Goal: Share content: Share content

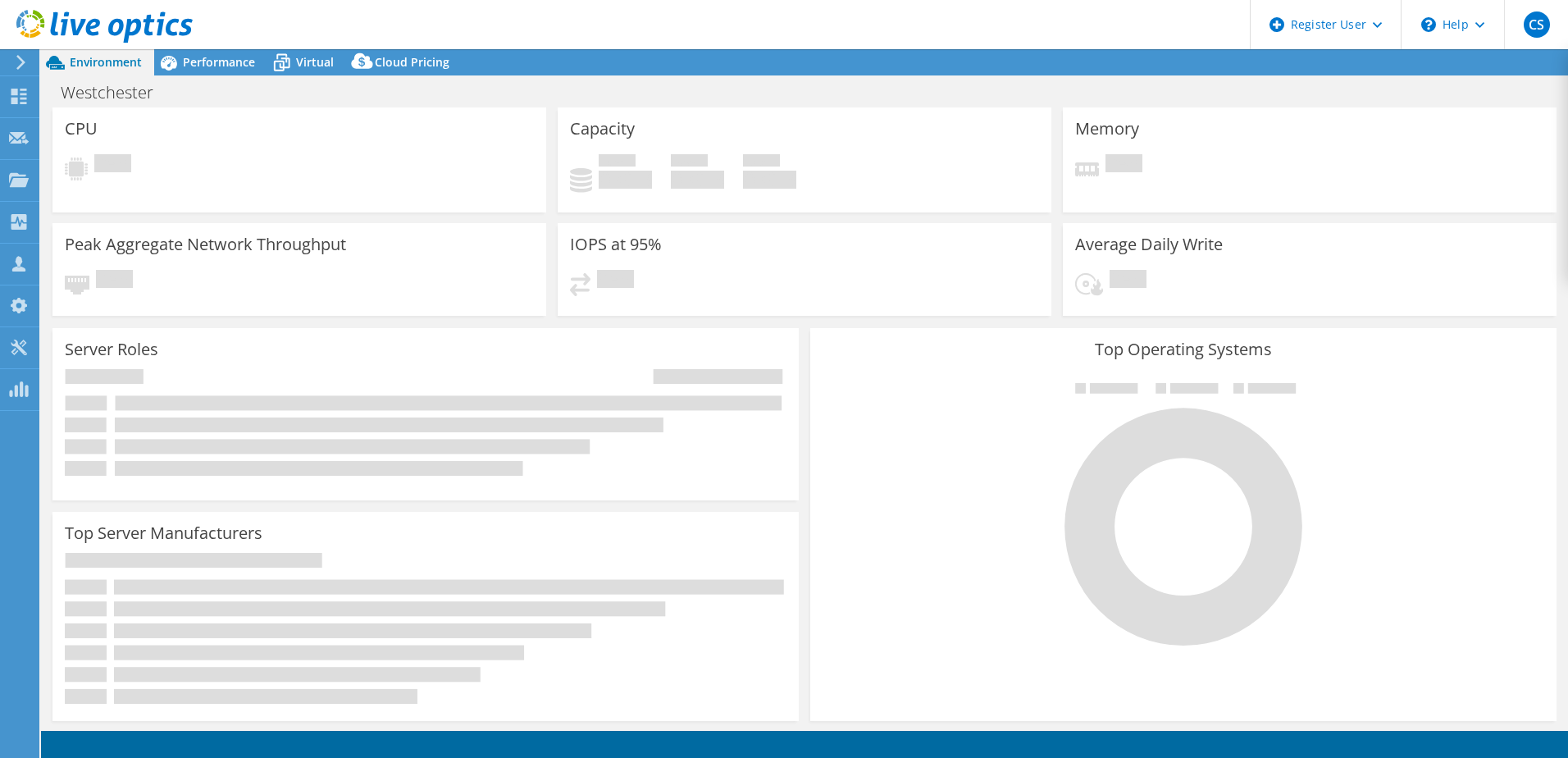
select select "USD"
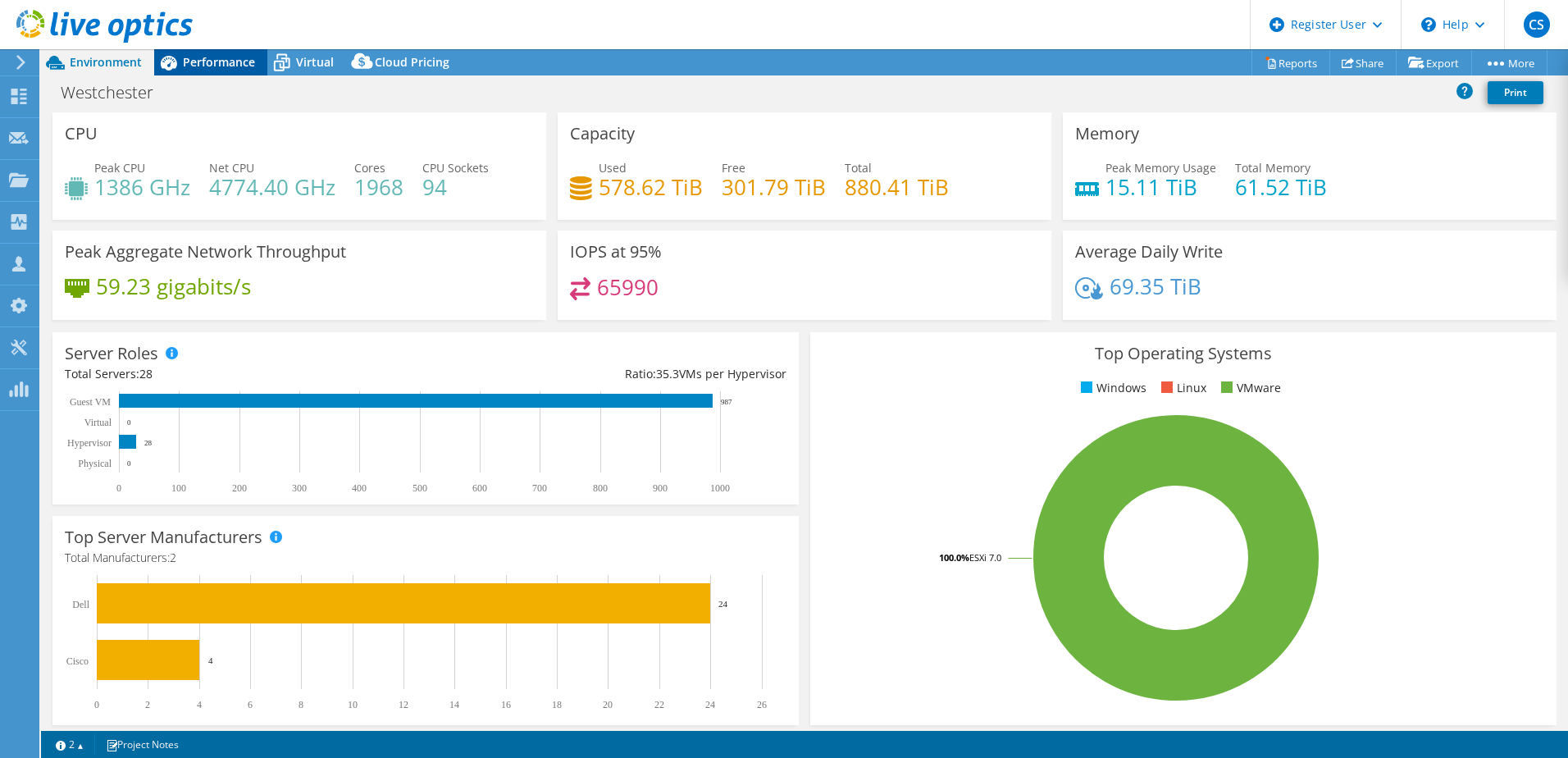
click at [197, 65] on span "Performance" at bounding box center [219, 61] width 72 height 15
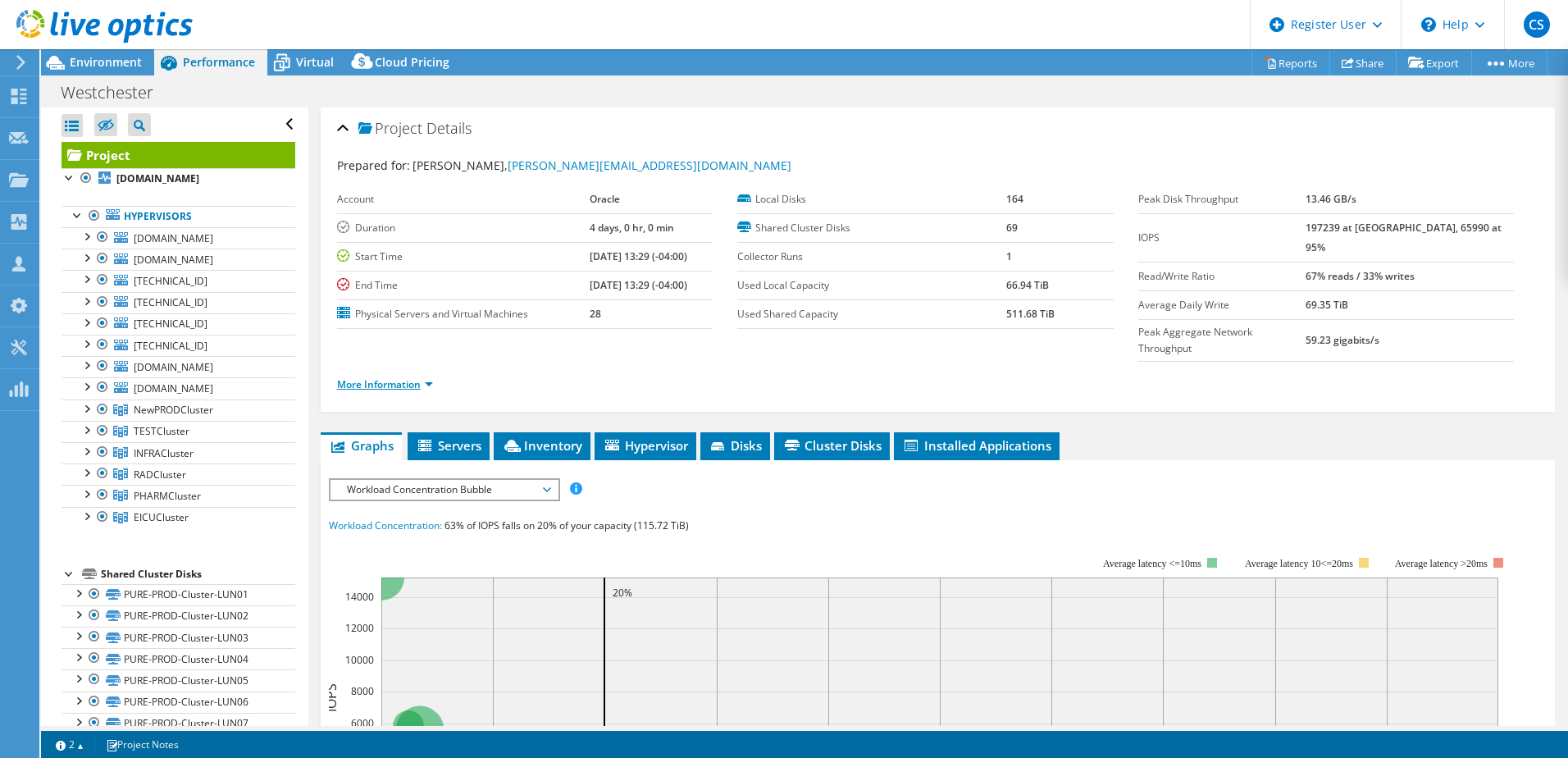
click at [385, 377] on link "More Information" at bounding box center [384, 384] width 96 height 14
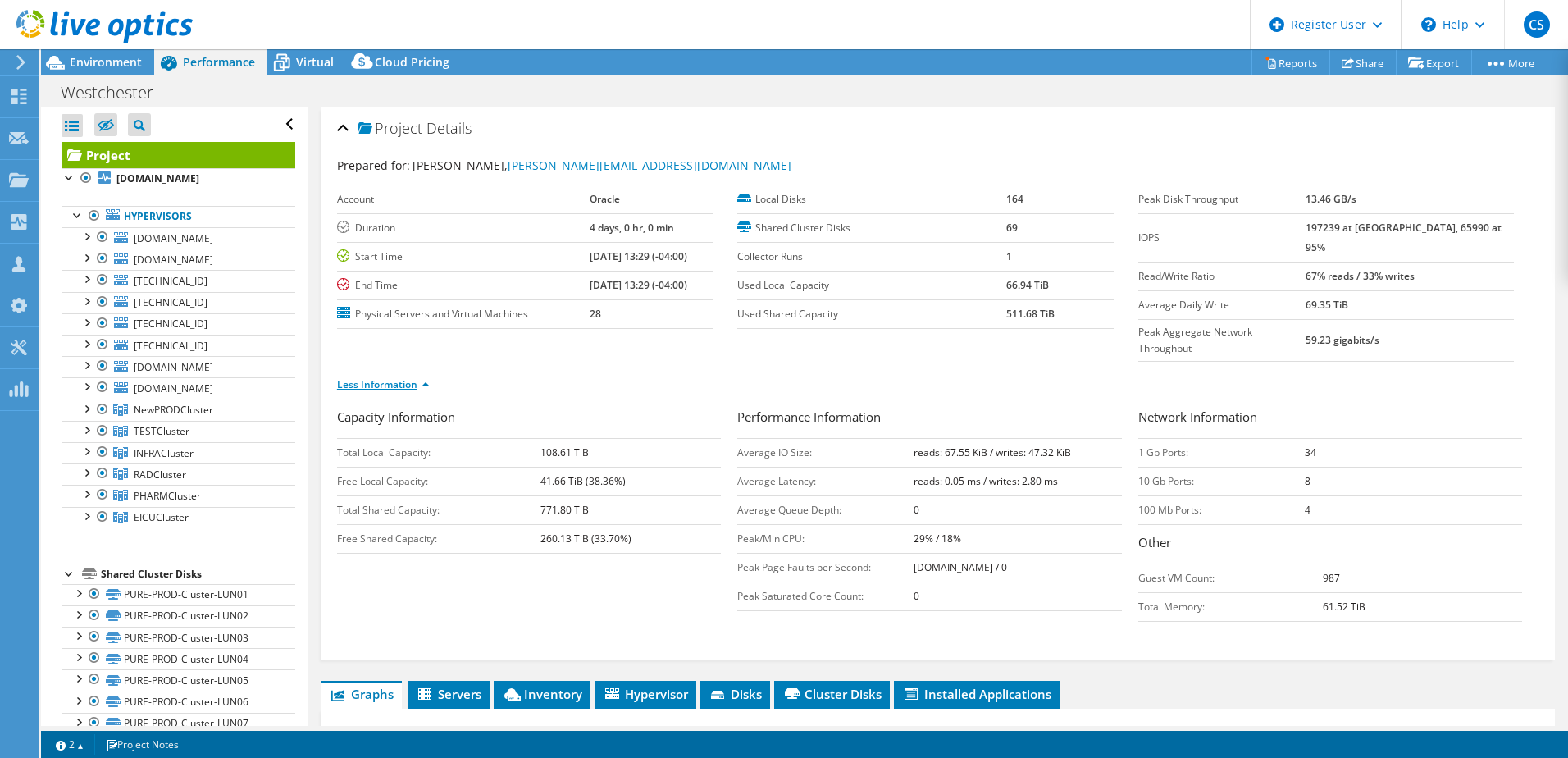
click at [385, 377] on link "Less Information" at bounding box center [384, 384] width 93 height 14
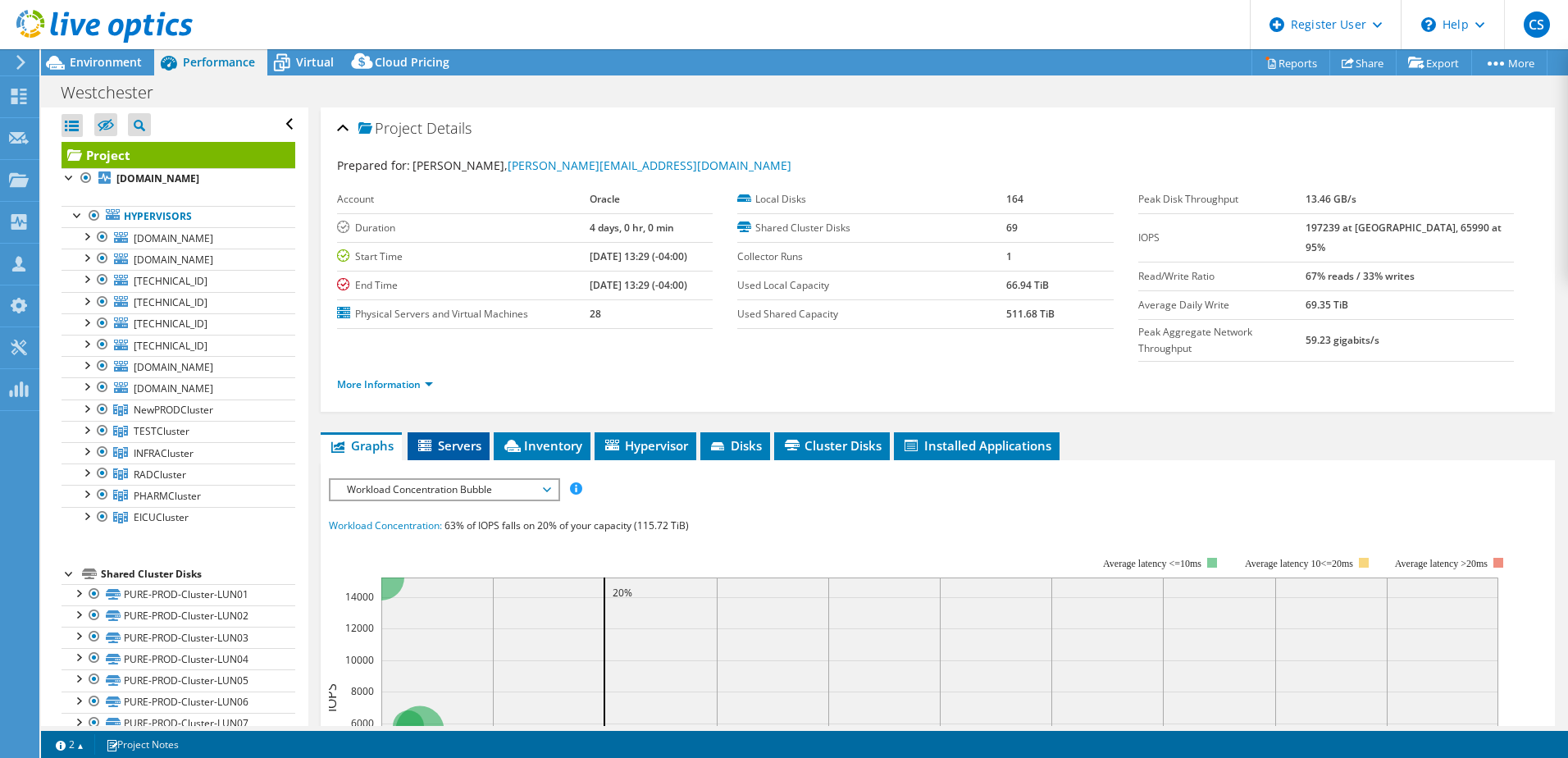
click at [439, 437] on span "Servers" at bounding box center [448, 446] width 66 height 16
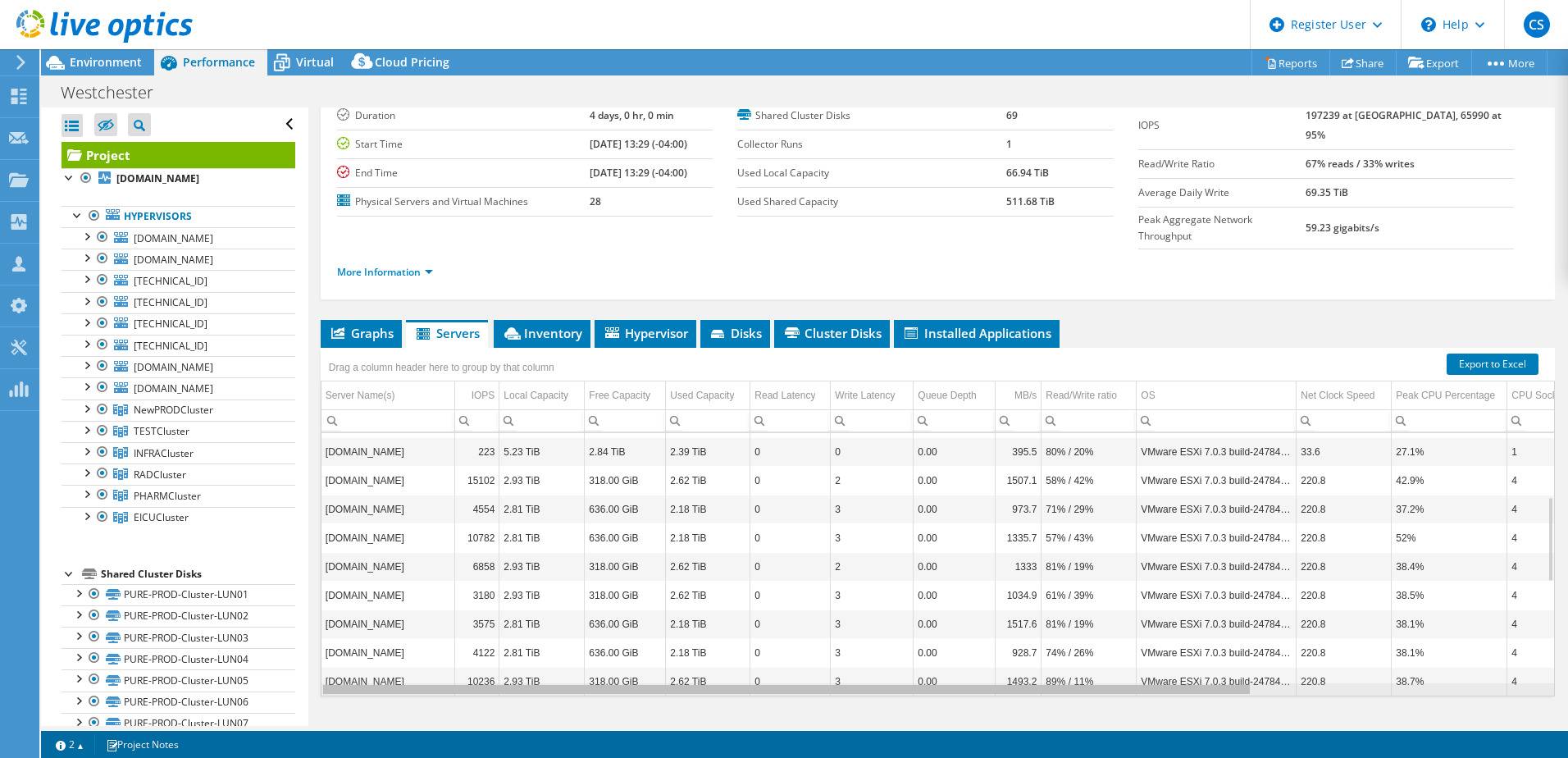
drag, startPoint x: 758, startPoint y: 659, endPoint x: 559, endPoint y: 645, distance: 199.5
click at [559, 645] on body "CS Dell User [PERSON_NAME] [PERSON_NAME][EMAIL_ADDRESS][PERSON_NAME][DOMAIN_NAM…" at bounding box center [784, 379] width 1568 height 758
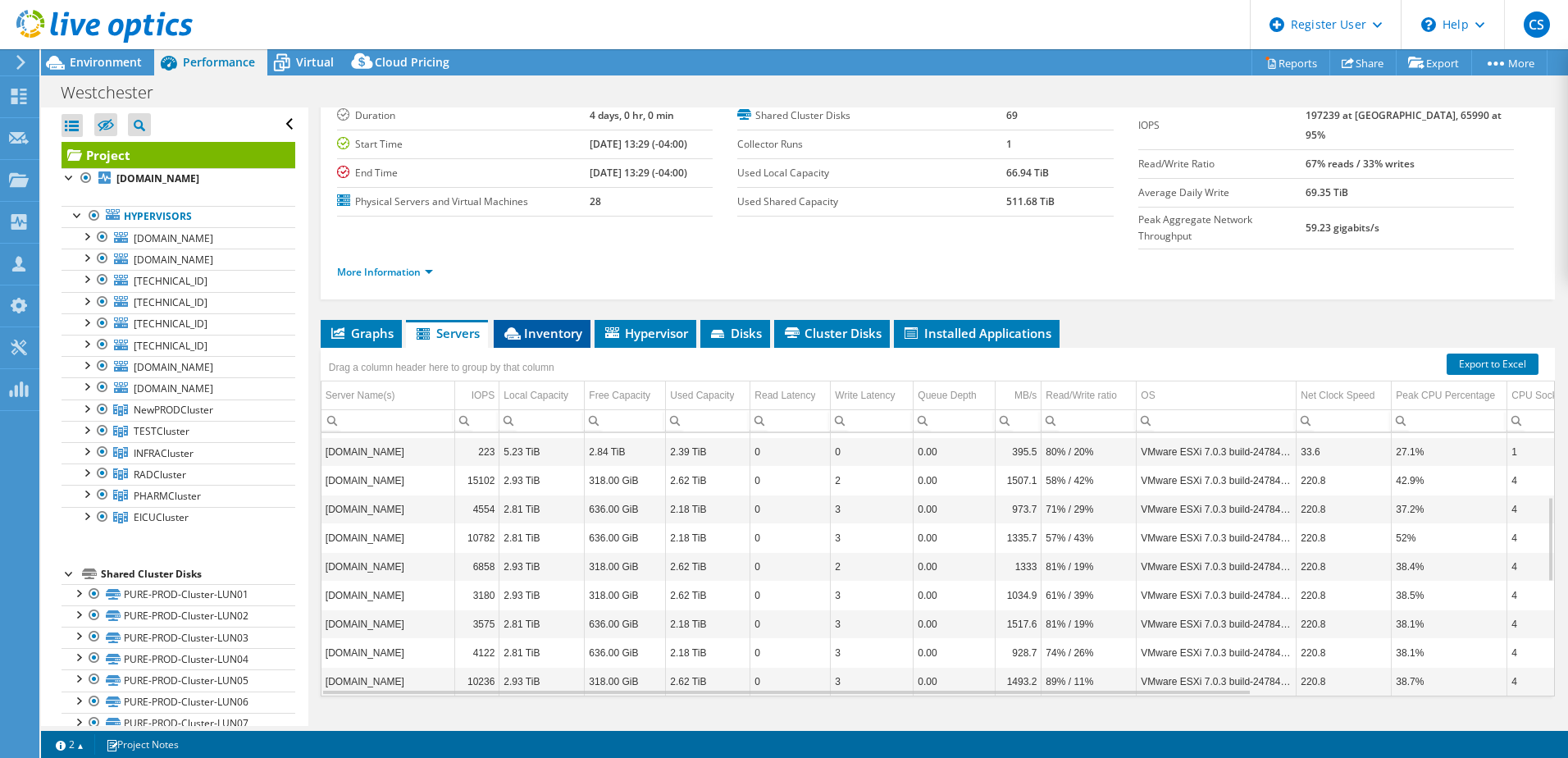
click at [546, 320] on li "Inventory" at bounding box center [542, 333] width 97 height 28
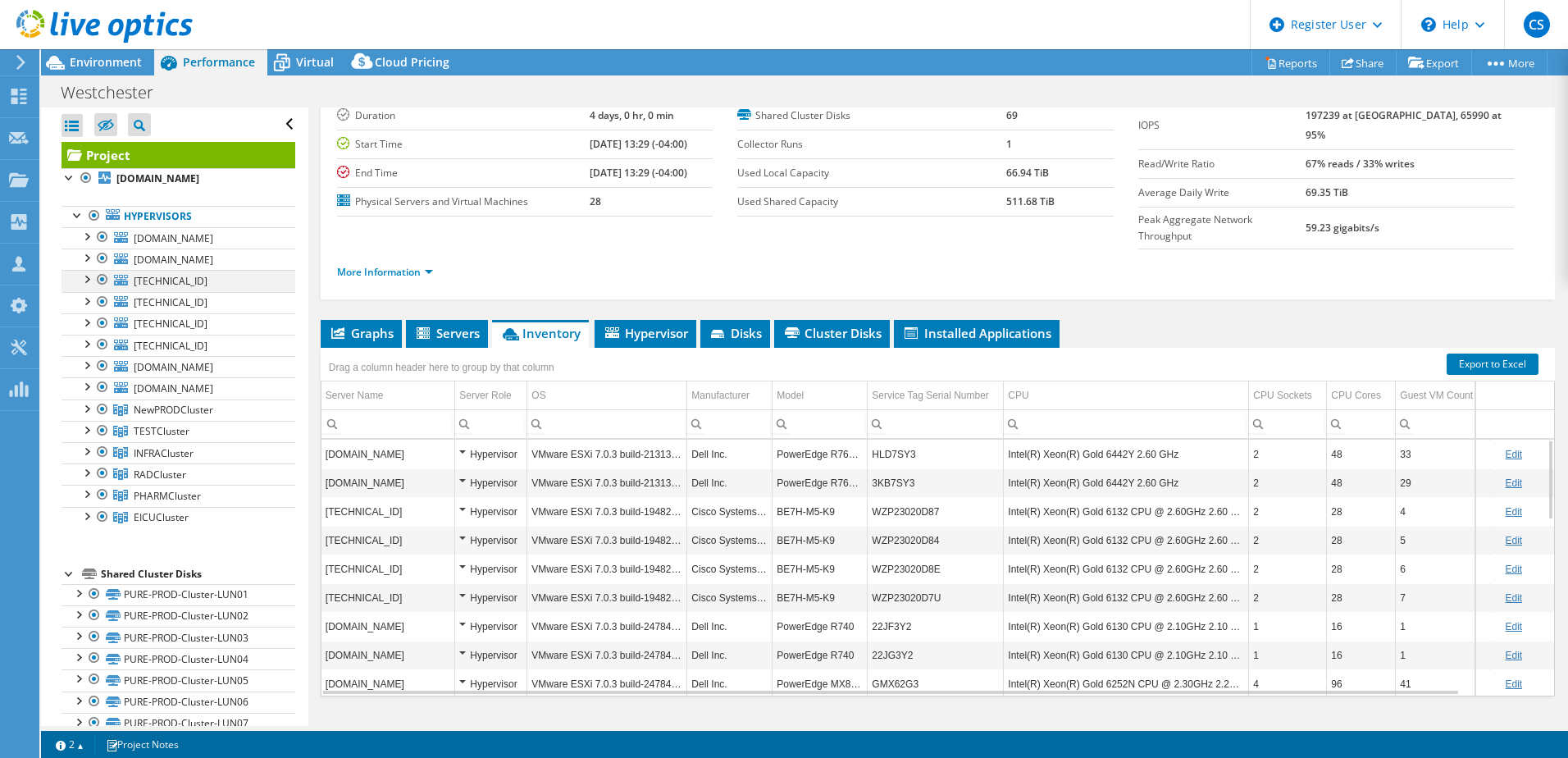
click at [101, 281] on div at bounding box center [103, 280] width 16 height 20
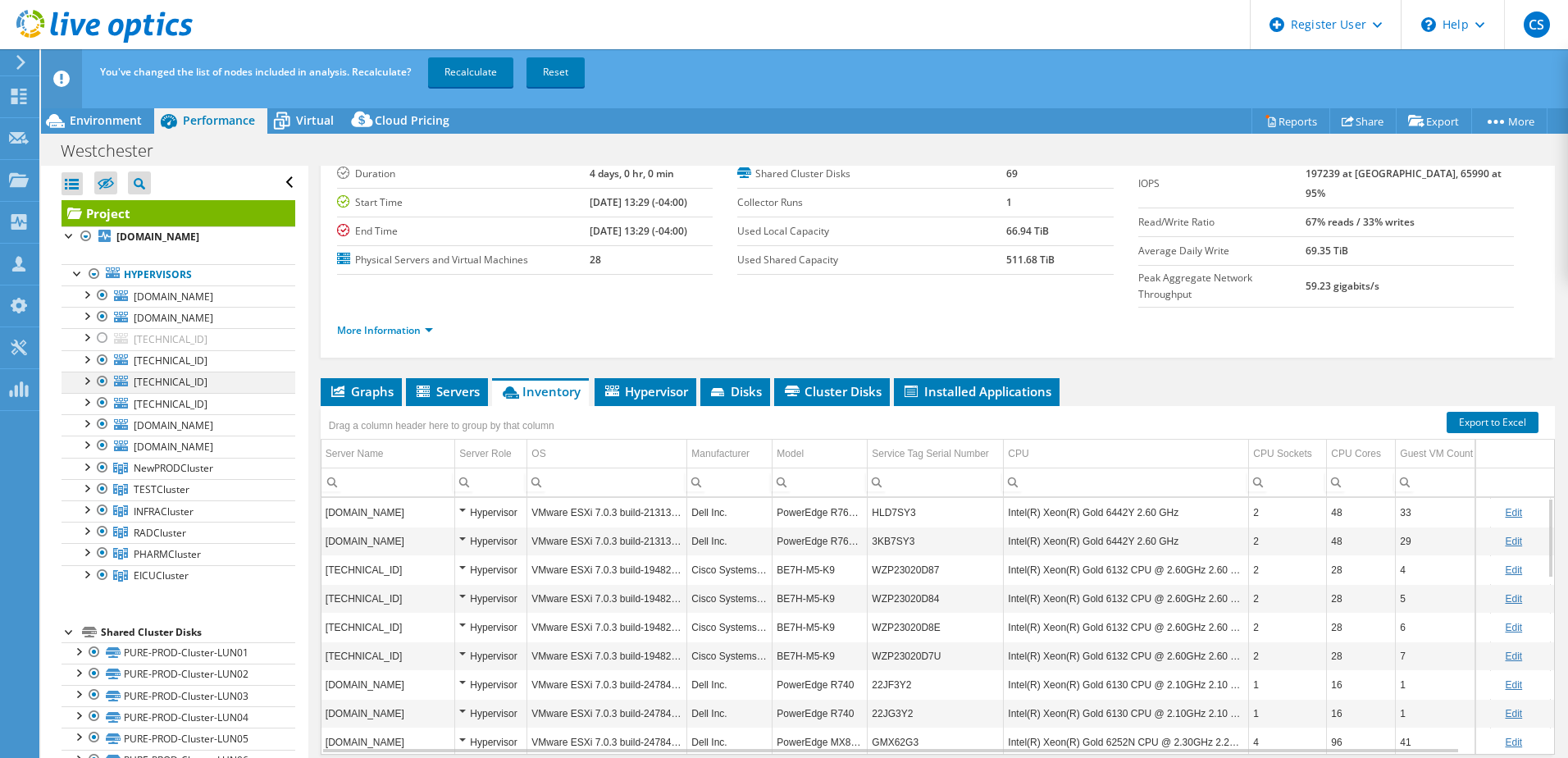
click at [103, 378] on div at bounding box center [103, 382] width 16 height 20
click at [101, 362] on div at bounding box center [103, 360] width 16 height 20
click at [101, 404] on div at bounding box center [103, 403] width 16 height 20
click at [464, 68] on link "Recalculate" at bounding box center [471, 72] width 86 height 29
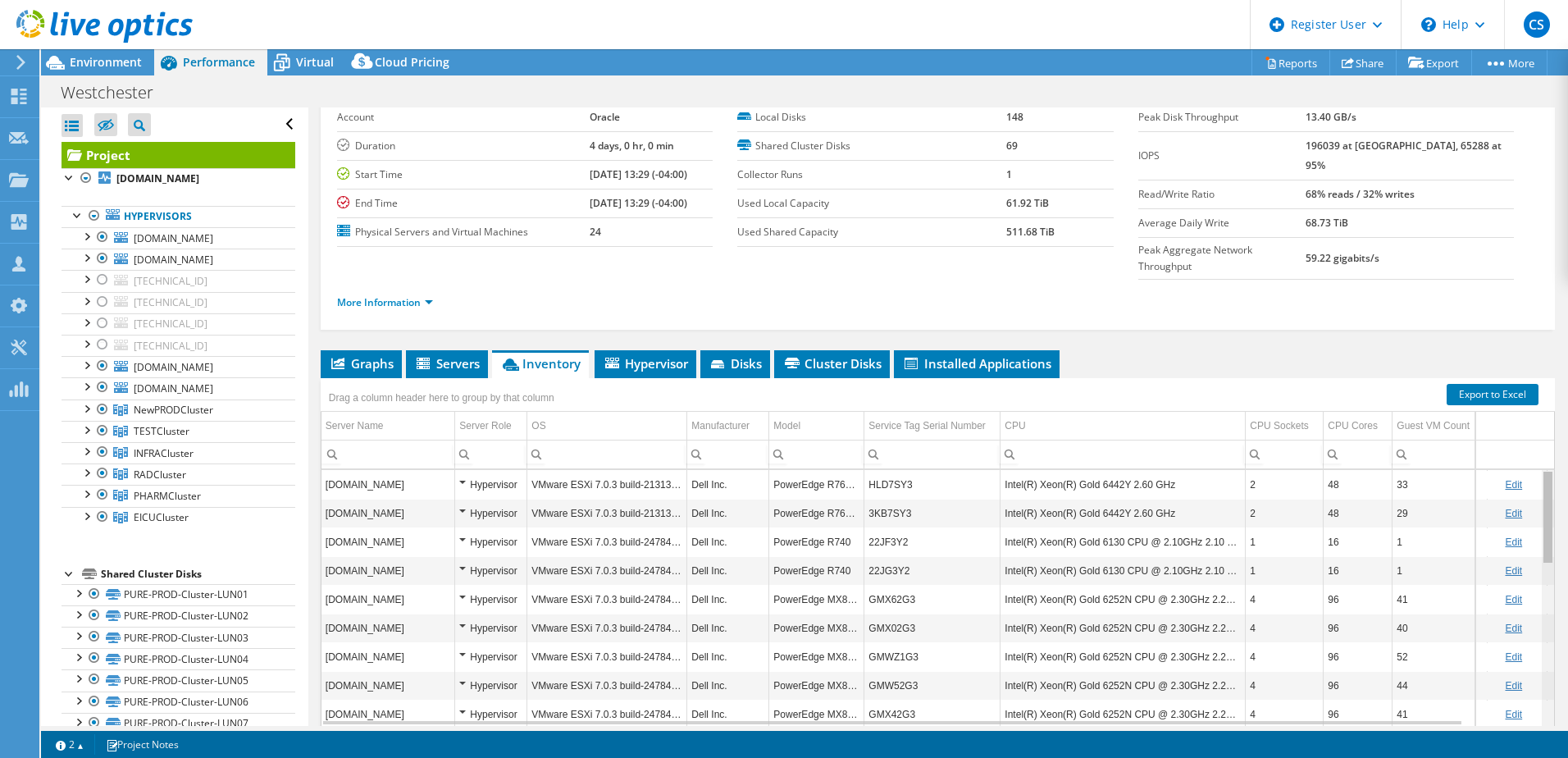
drag, startPoint x: 1539, startPoint y: 598, endPoint x: 1534, endPoint y: 510, distance: 88.1
click at [1534, 510] on body "CS Dell User [PERSON_NAME] [PERSON_NAME][EMAIL_ADDRESS][PERSON_NAME][DOMAIN_NAM…" at bounding box center [784, 379] width 1568 height 758
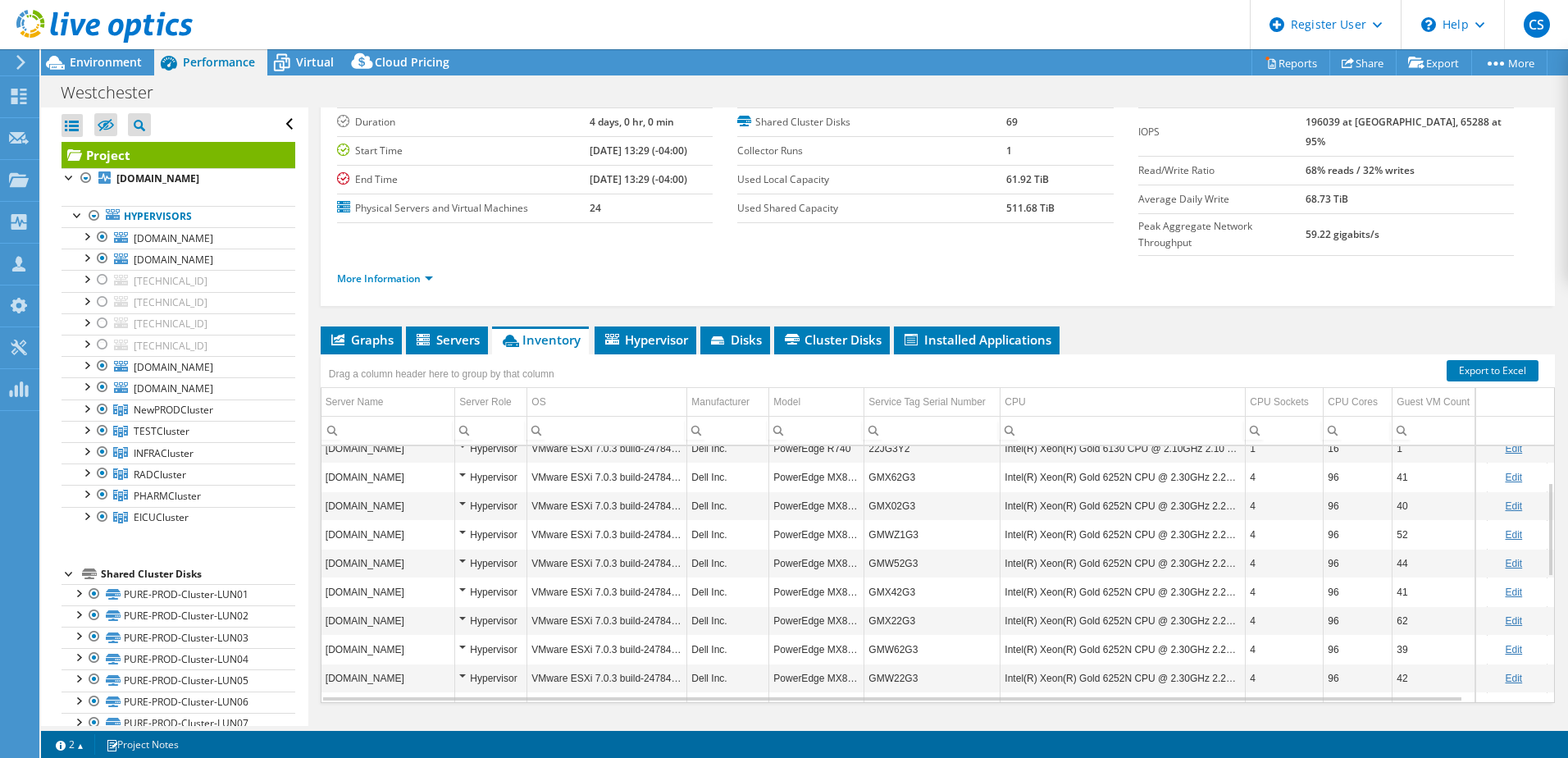
scroll to position [108, 0]
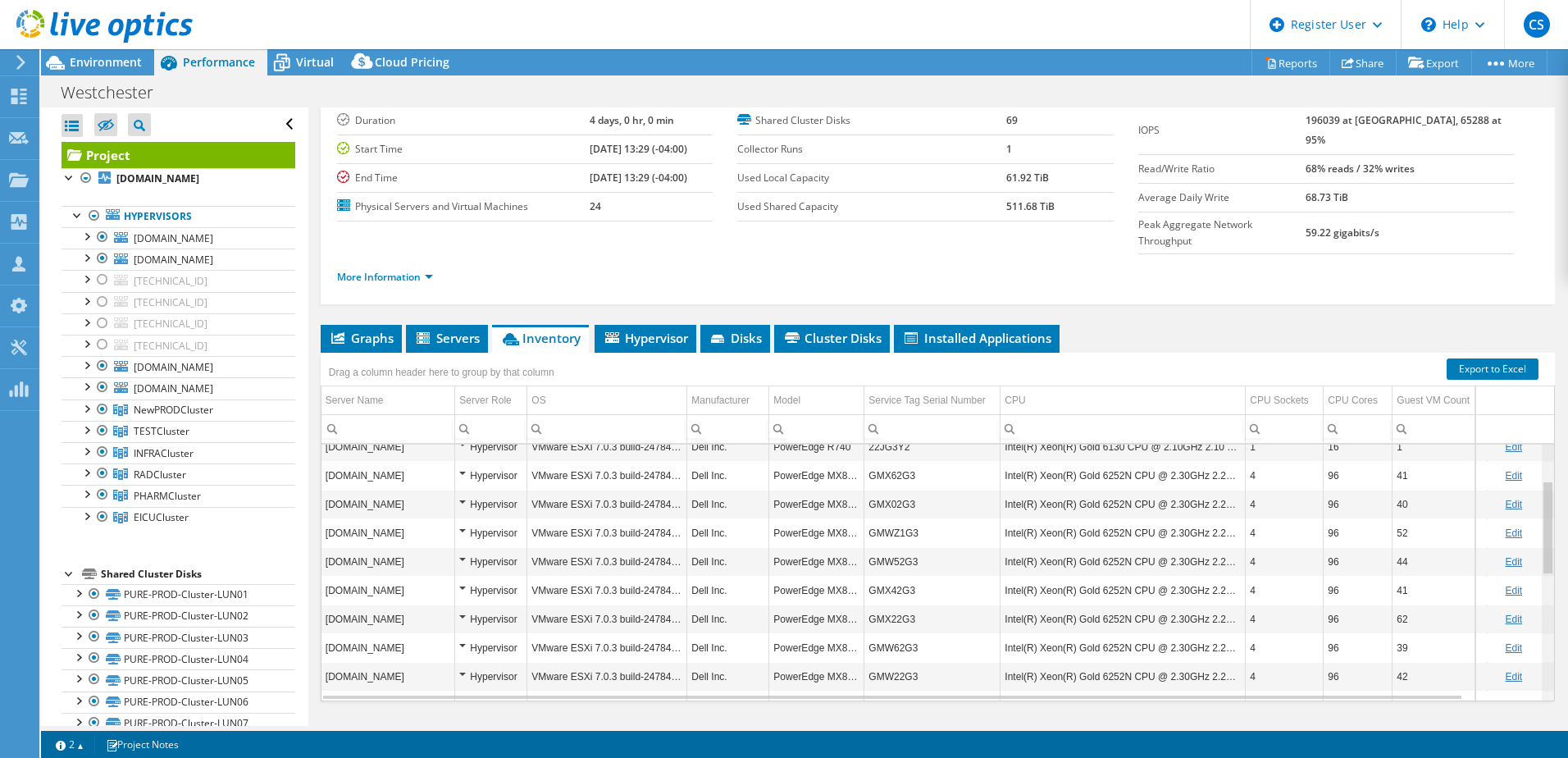
click at [1543, 525] on div "Data grid" at bounding box center [1548, 528] width 9 height 91
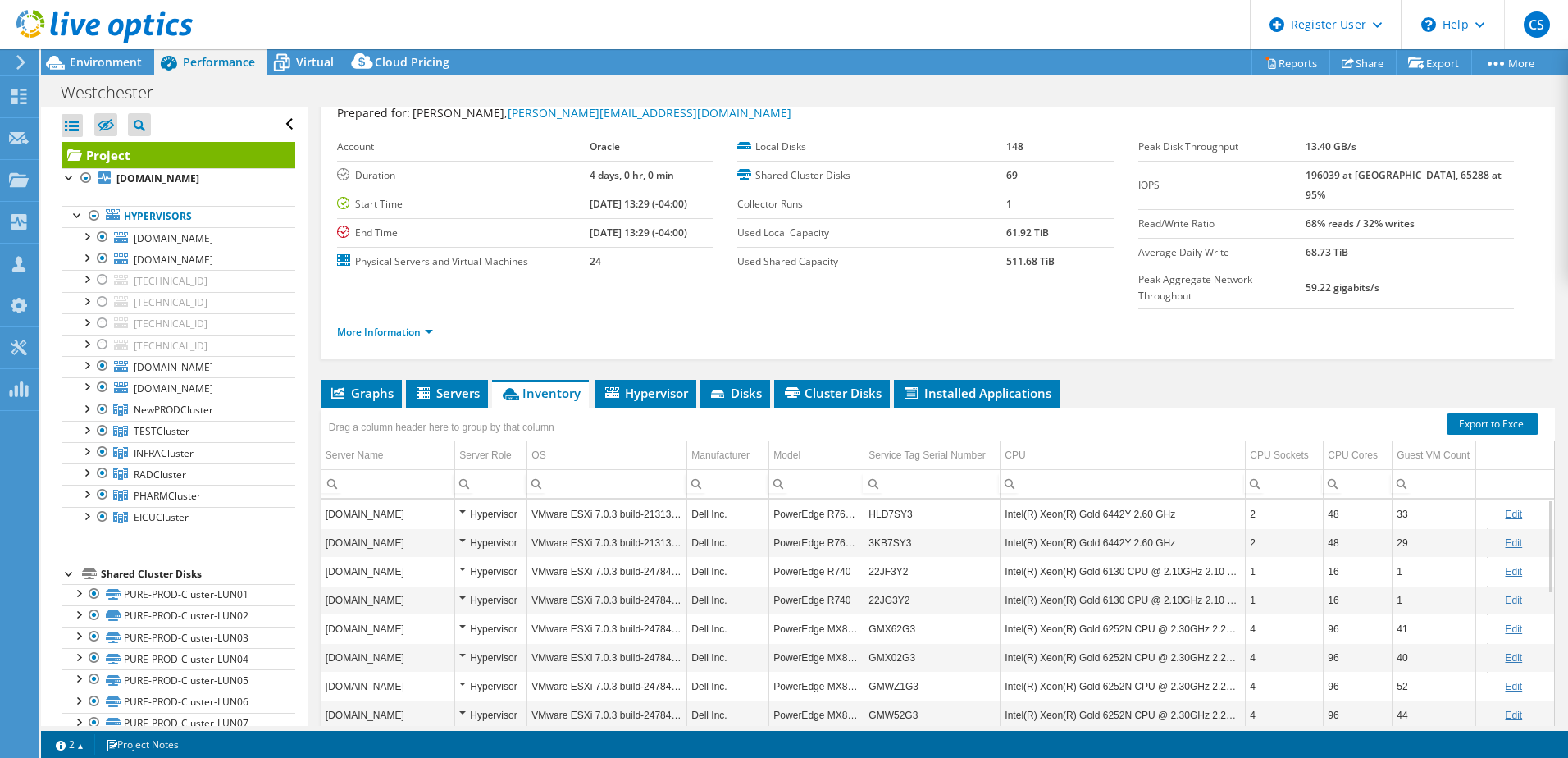
scroll to position [0, 0]
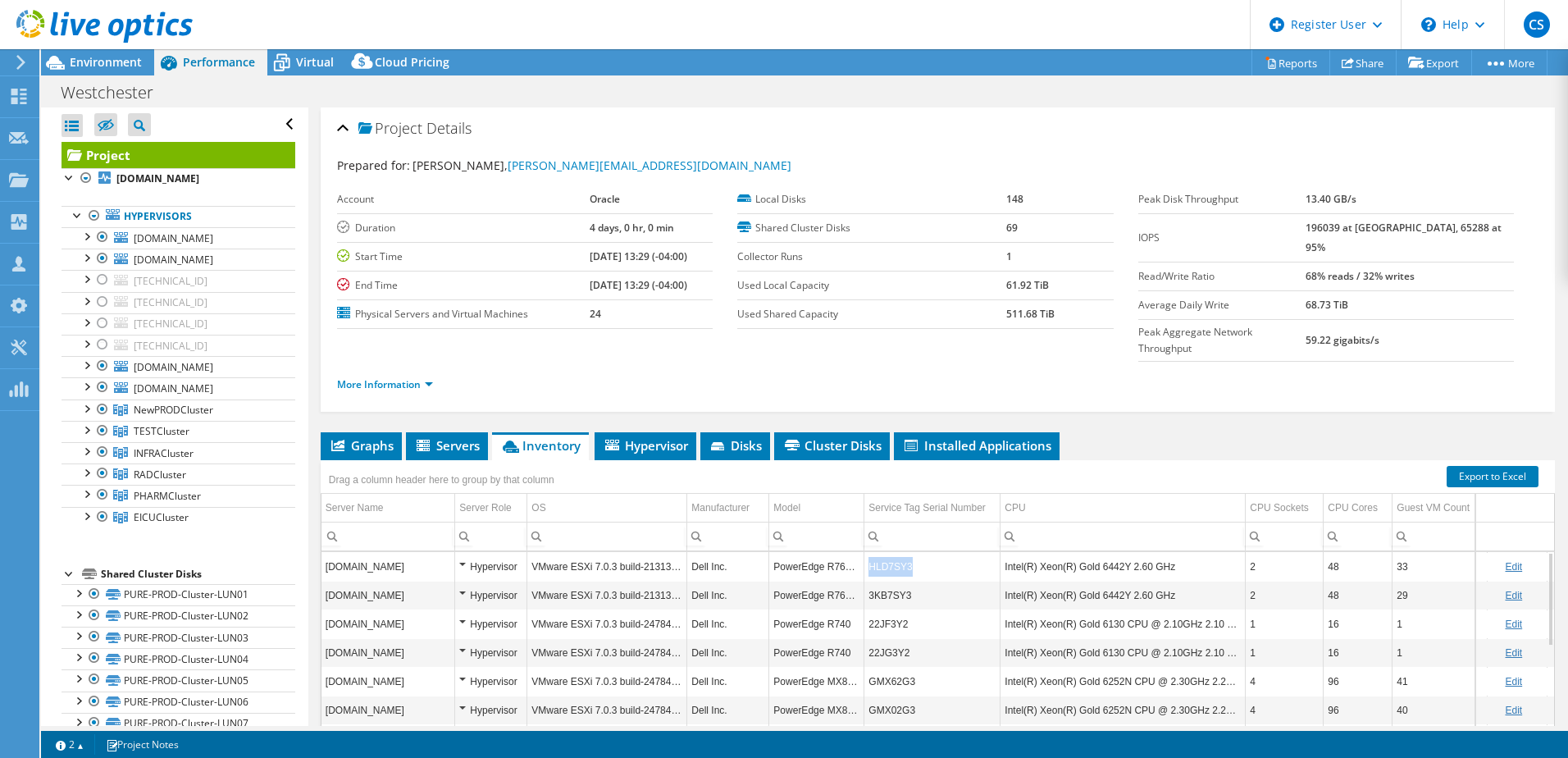
drag, startPoint x: 923, startPoint y: 535, endPoint x: 871, endPoint y: 541, distance: 52.3
click at [871, 552] on td "HLD7SY3" at bounding box center [932, 567] width 136 height 29
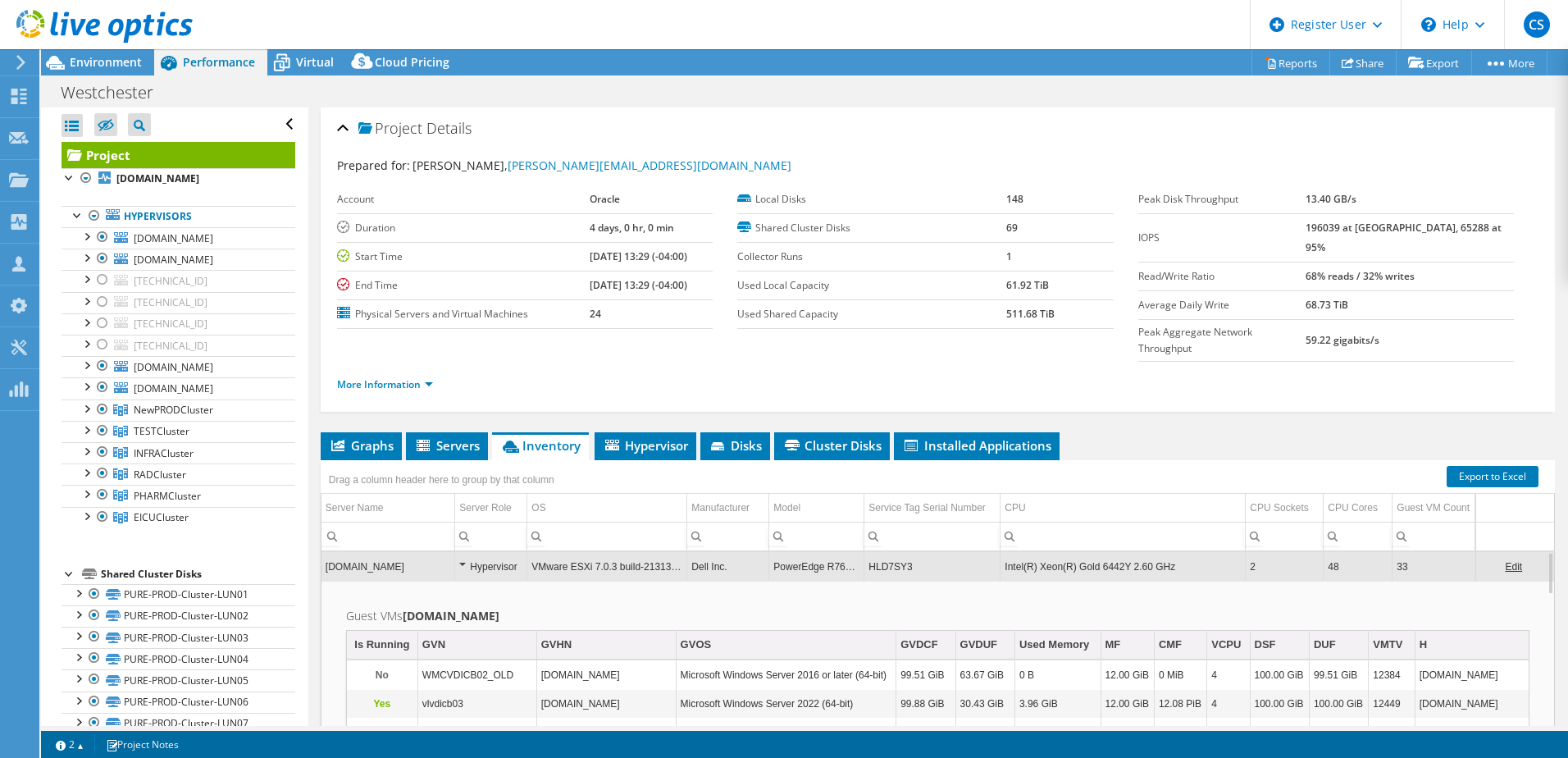
drag, startPoint x: 900, startPoint y: 530, endPoint x: 934, endPoint y: 555, distance: 42.2
click at [917, 552] on td "HLD7SY3" at bounding box center [932, 567] width 136 height 29
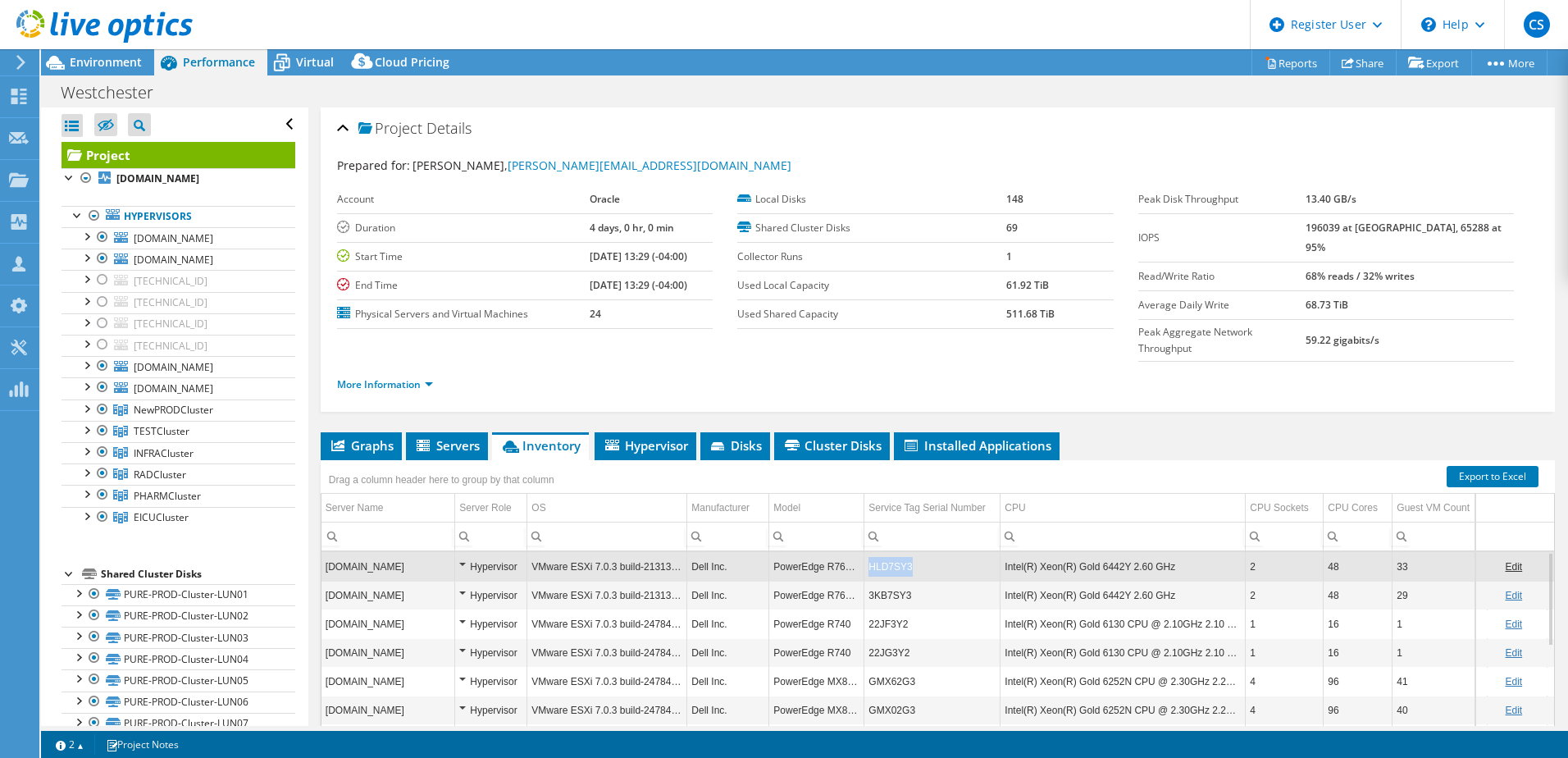
drag, startPoint x: 917, startPoint y: 532, endPoint x: 869, endPoint y: 536, distance: 48.2
click at [869, 552] on td "HLD7SY3" at bounding box center [932, 567] width 136 height 29
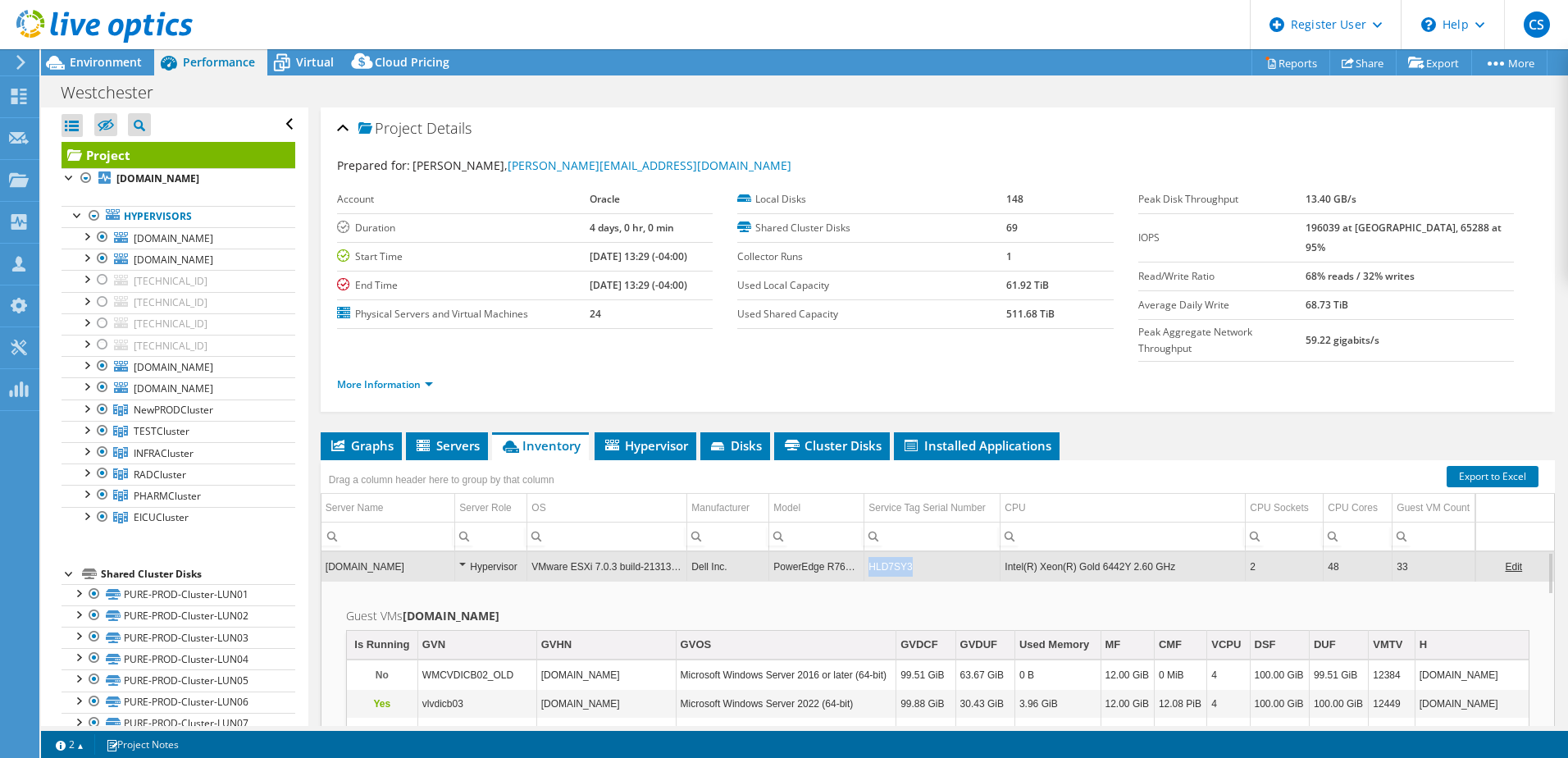
drag, startPoint x: 923, startPoint y: 540, endPoint x: 868, endPoint y: 538, distance: 55.0
click at [868, 552] on td "HLD7SY3" at bounding box center [932, 567] width 136 height 29
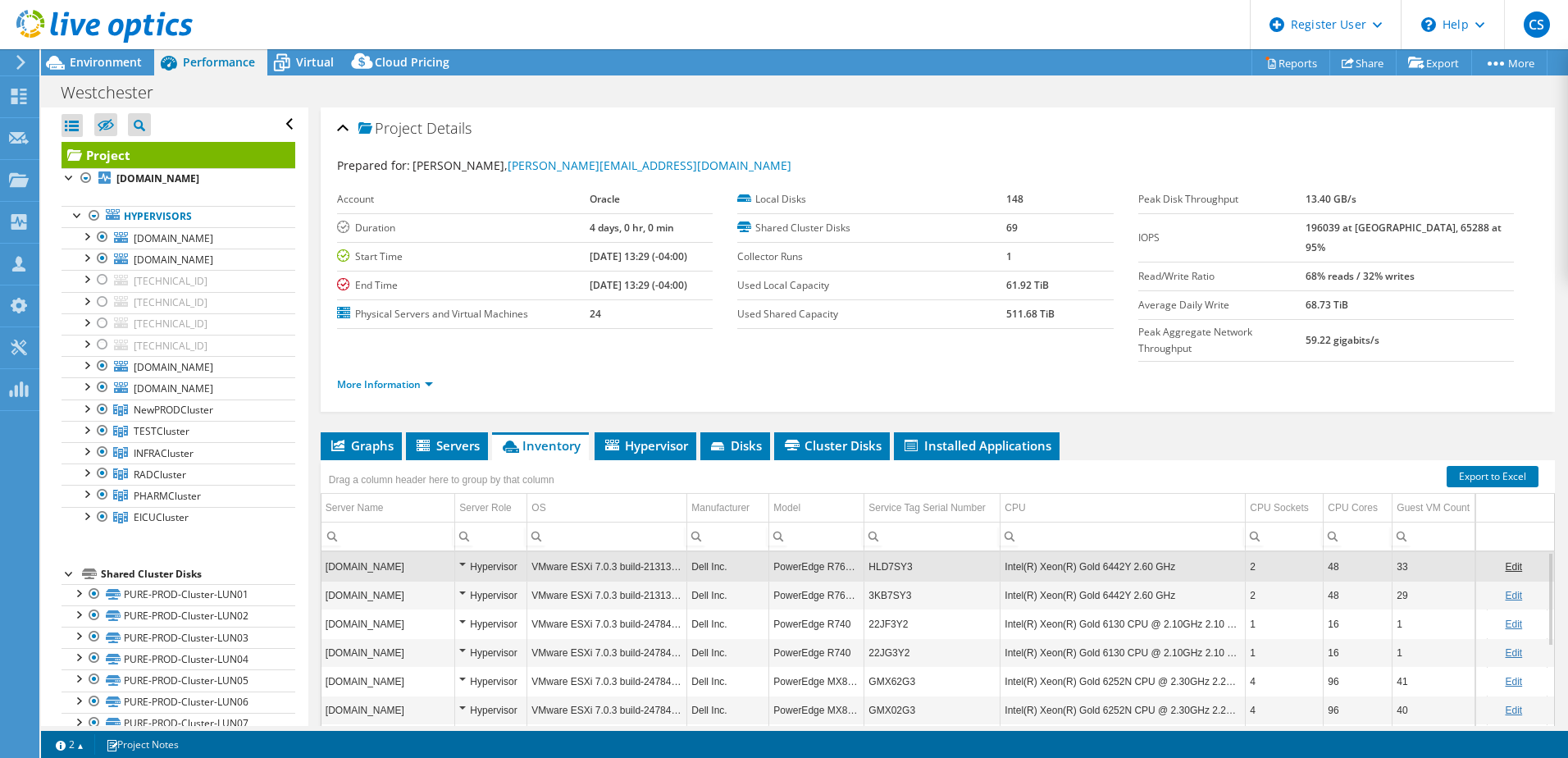
click at [899, 552] on td "HLD7SY3" at bounding box center [932, 567] width 136 height 29
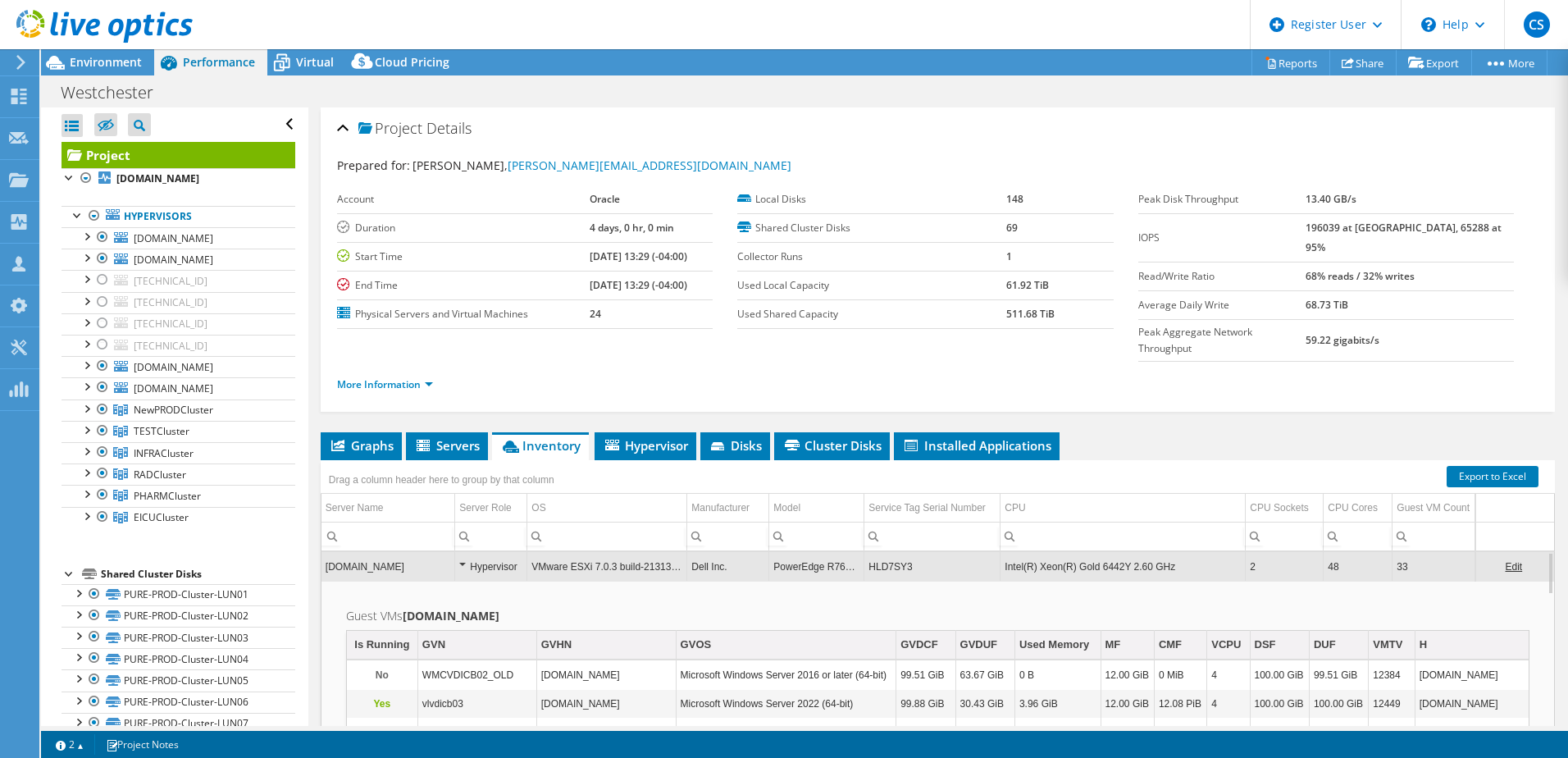
click at [899, 552] on td "HLD7SY3" at bounding box center [932, 567] width 136 height 29
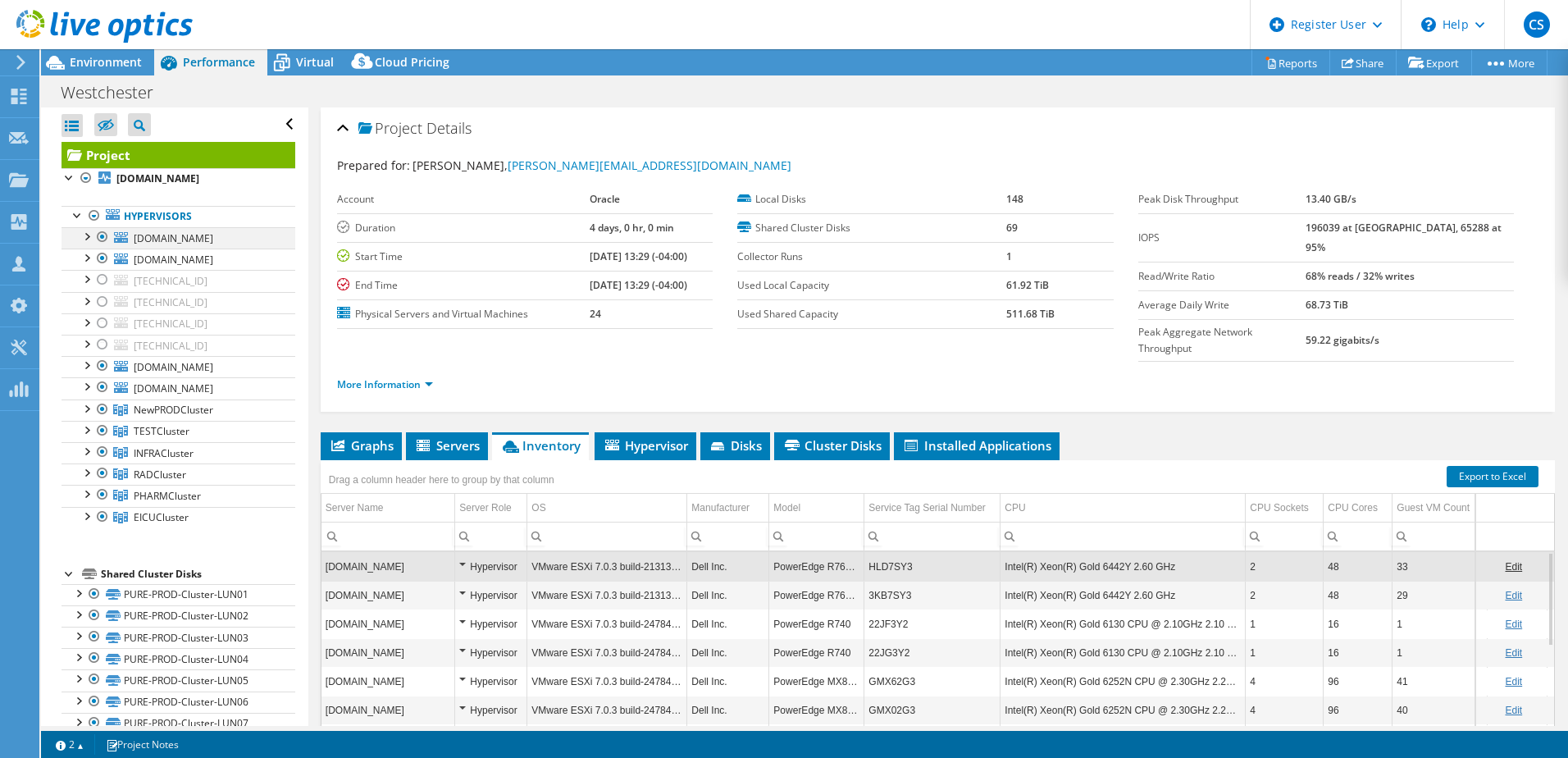
click at [105, 238] on div at bounding box center [103, 237] width 16 height 20
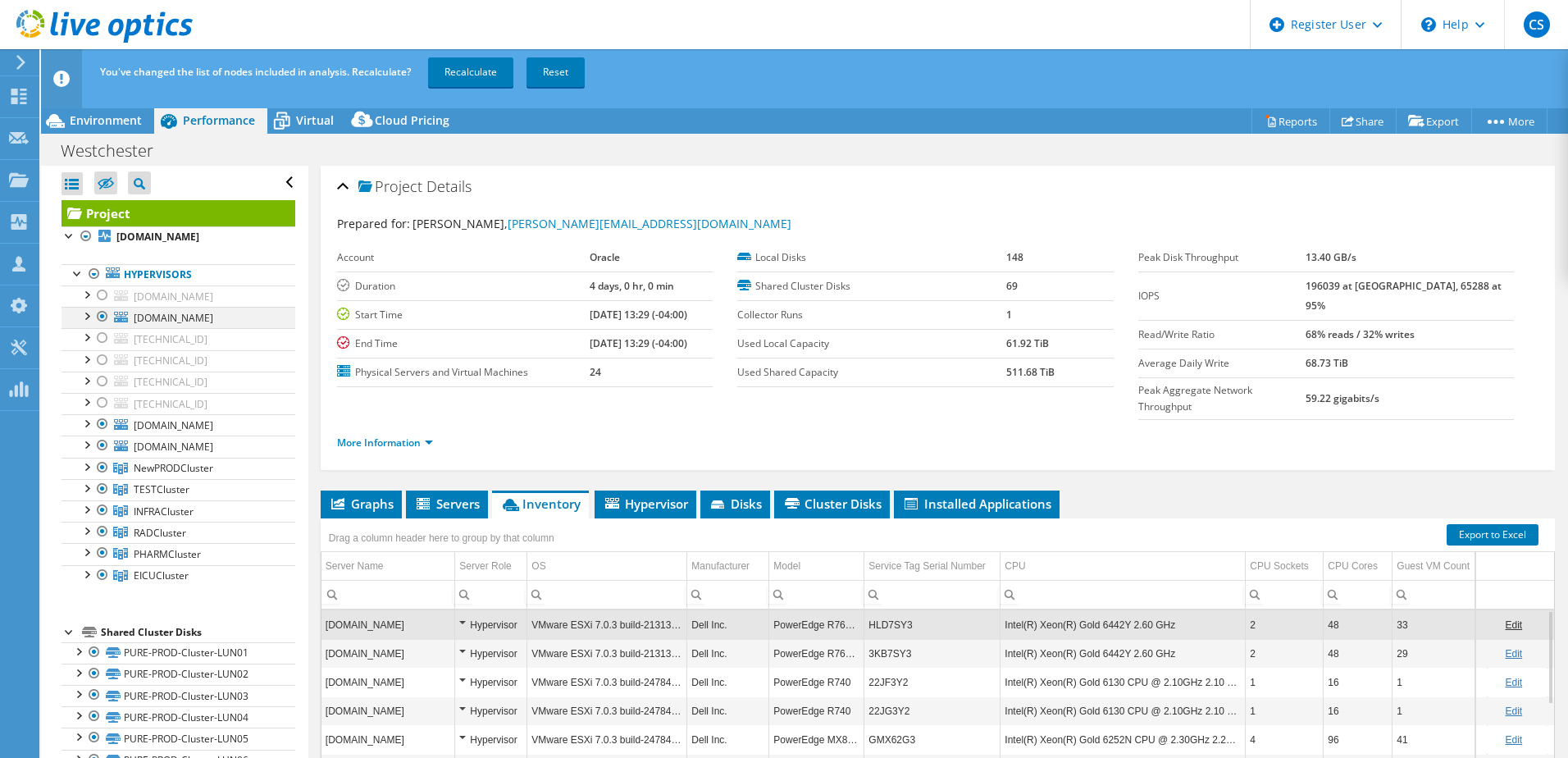
click at [103, 314] on div at bounding box center [103, 317] width 16 height 20
click at [475, 75] on link "Recalculate" at bounding box center [471, 72] width 86 height 29
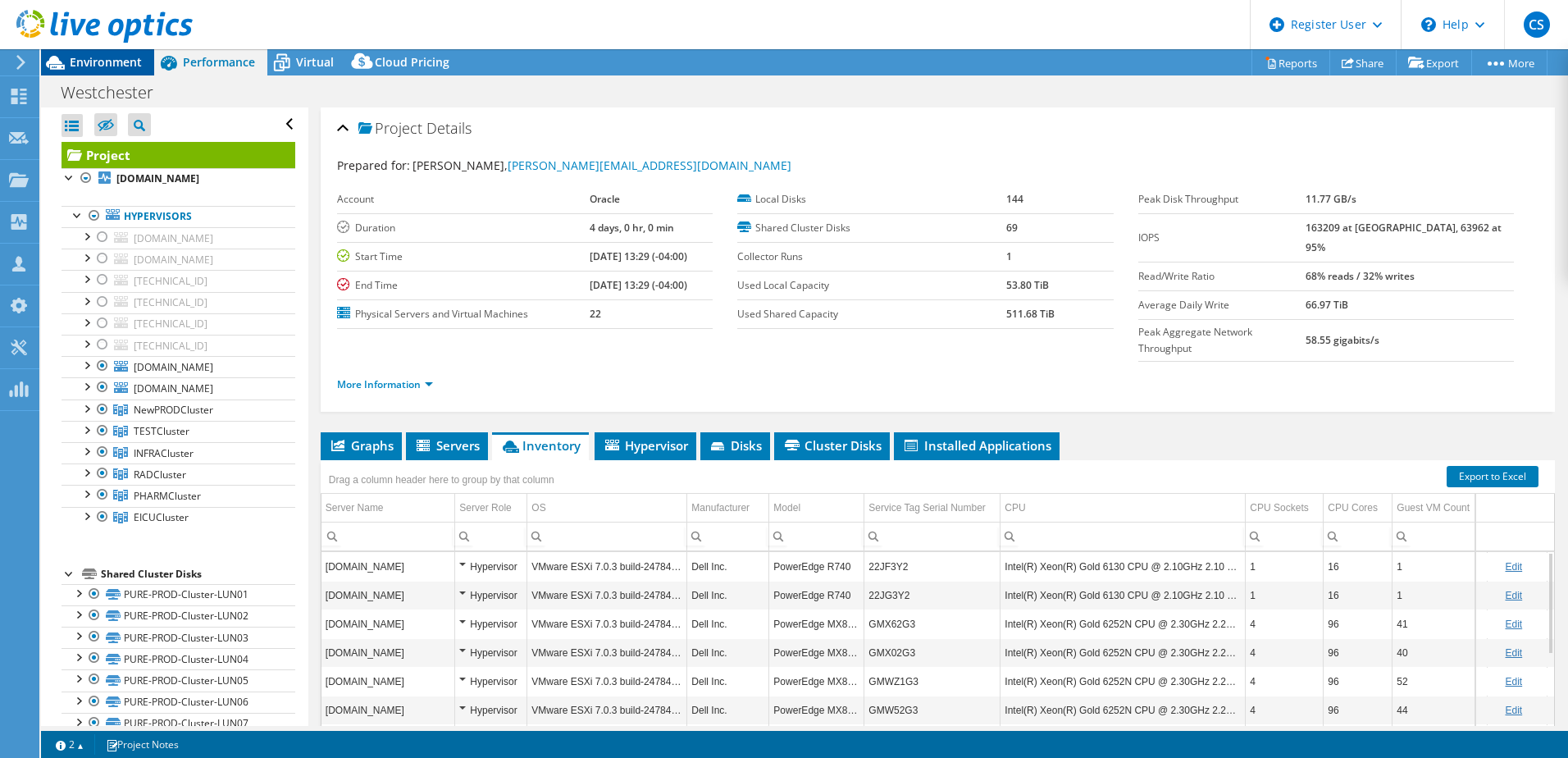
click at [120, 66] on span "Environment" at bounding box center [106, 61] width 72 height 15
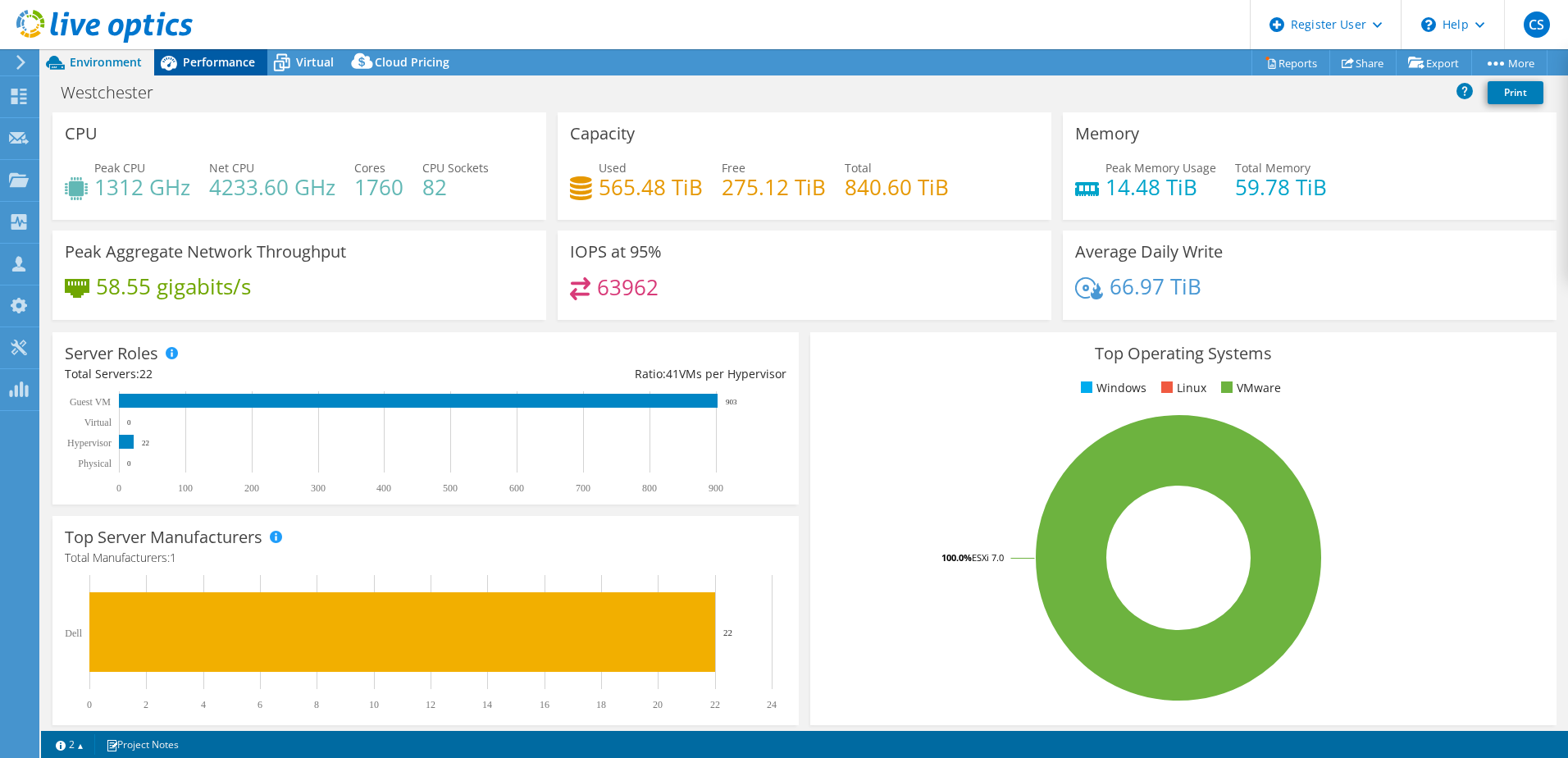
click at [201, 68] on span "Performance" at bounding box center [219, 61] width 72 height 15
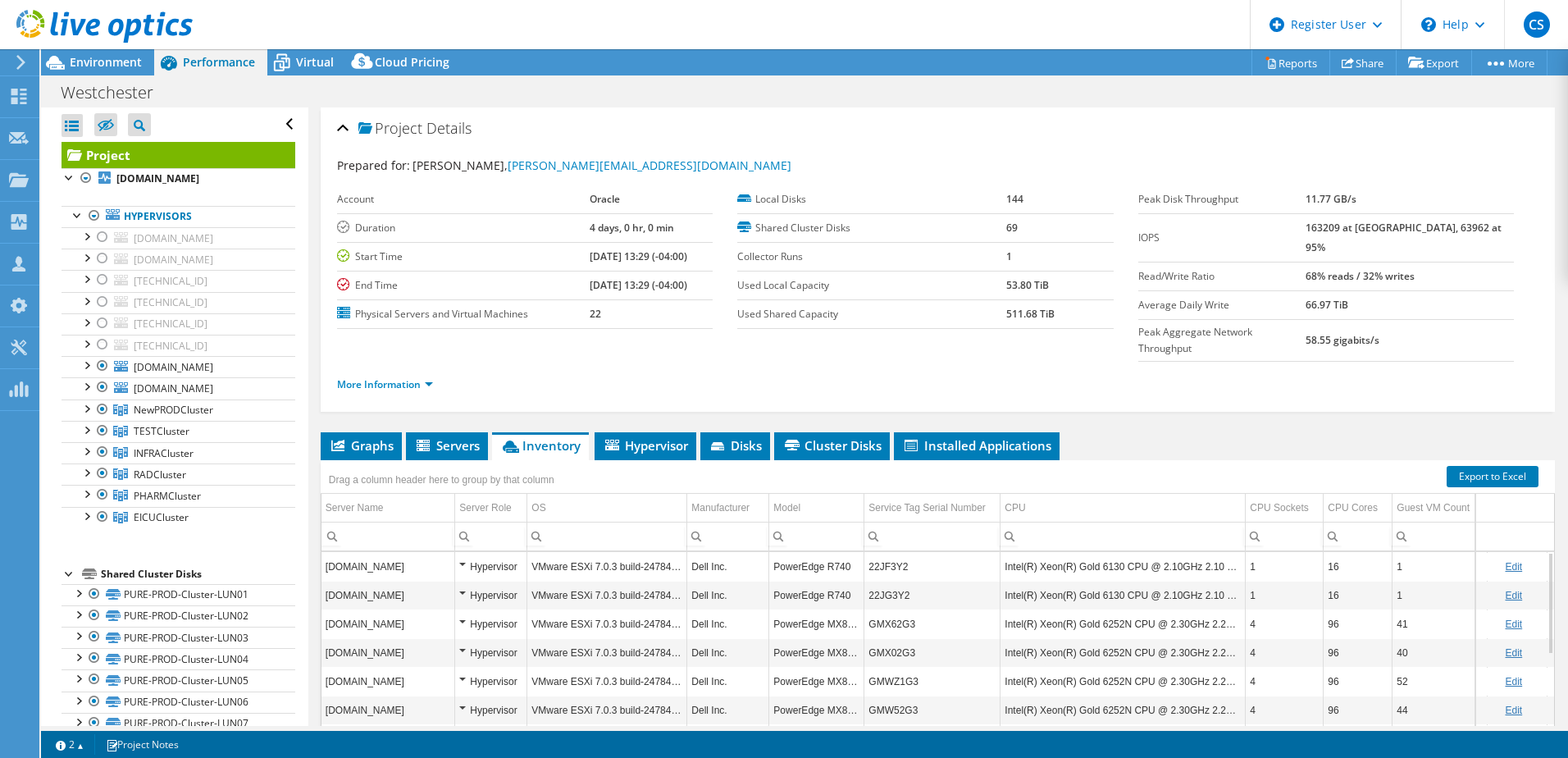
click at [82, 51] on div at bounding box center [97, 27] width 193 height 55
click at [87, 60] on span "Environment" at bounding box center [106, 61] width 72 height 15
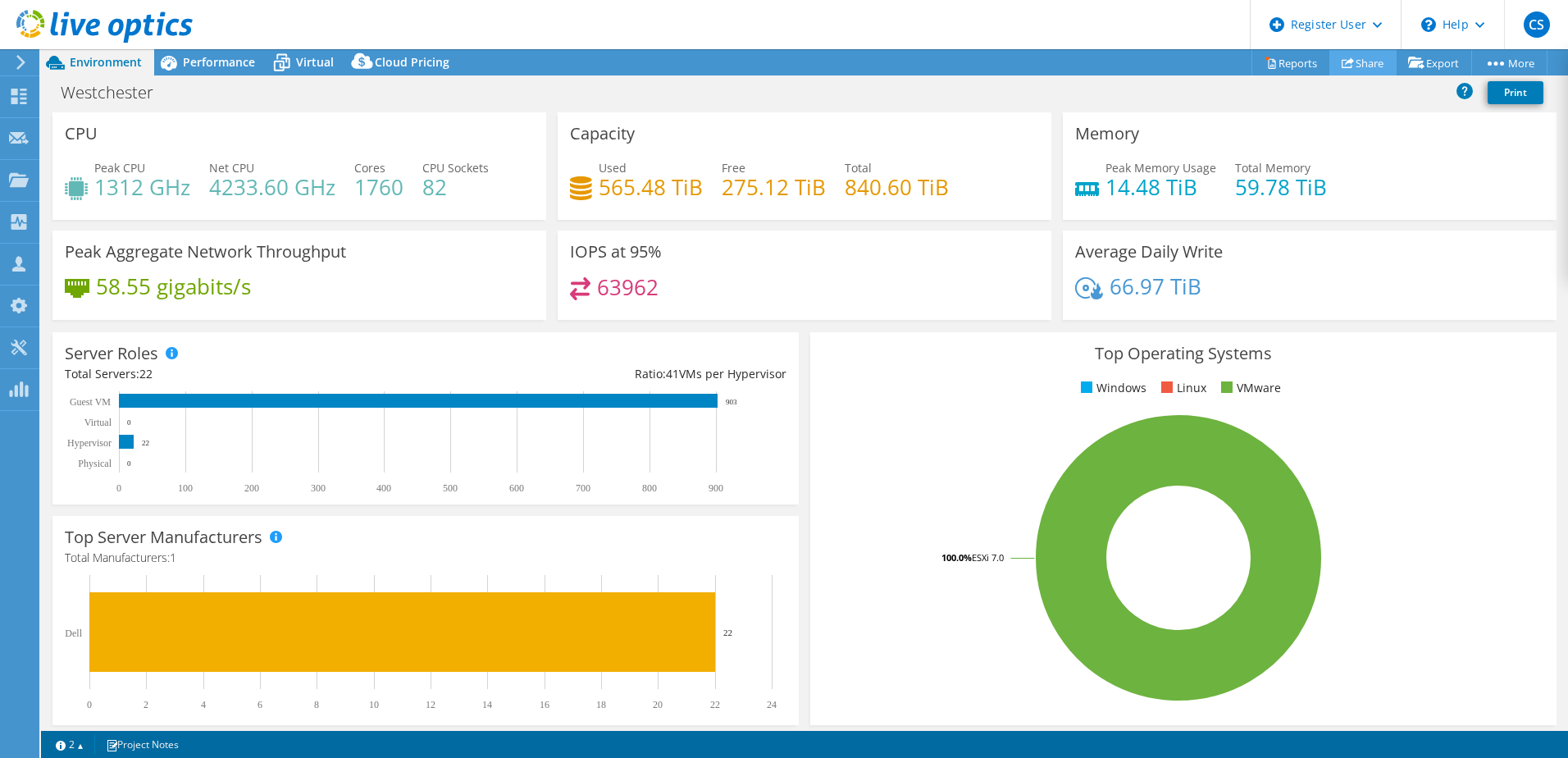
click at [1362, 63] on link "Share" at bounding box center [1363, 63] width 67 height 26
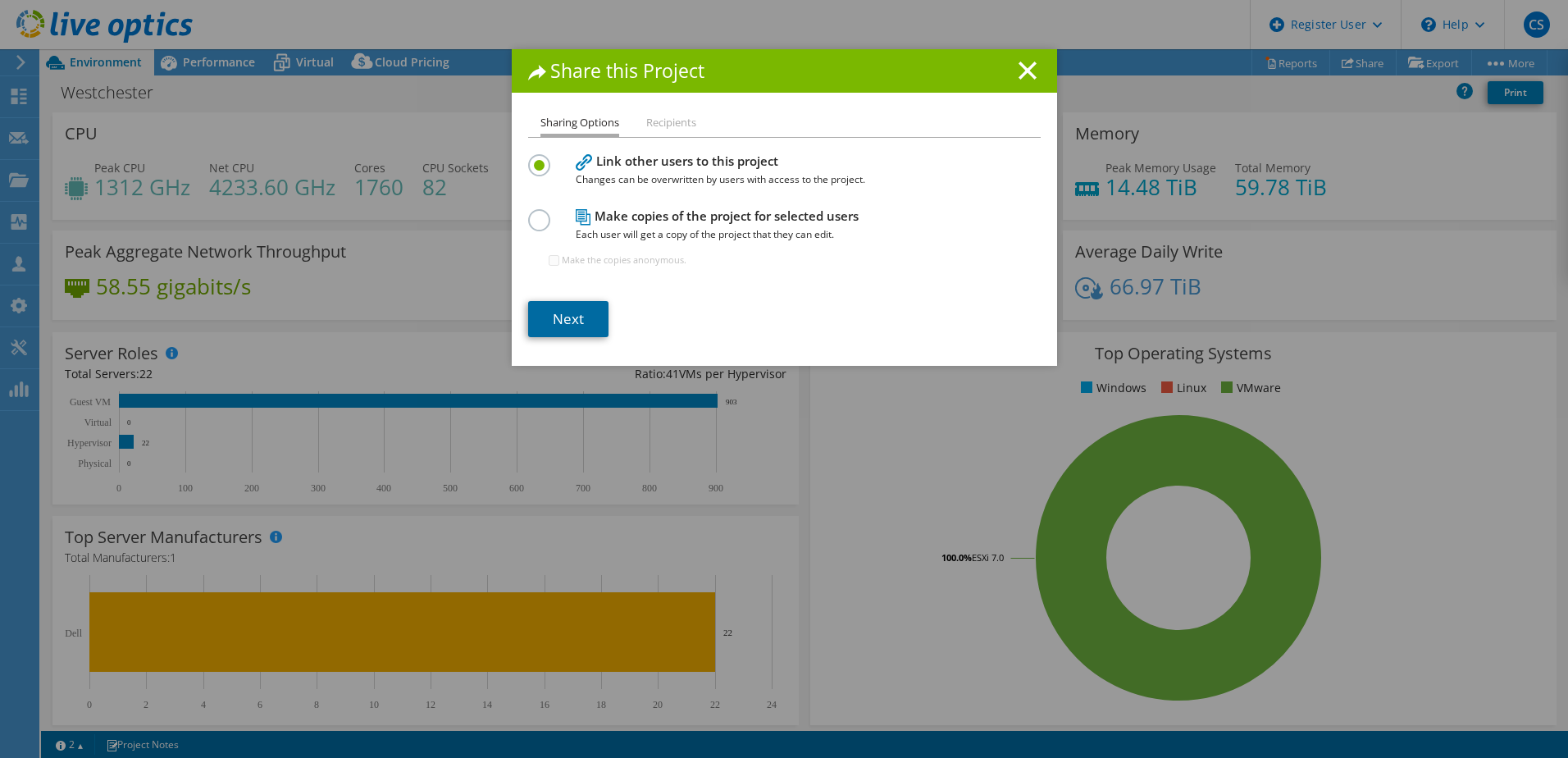
click at [566, 323] on link "Next" at bounding box center [569, 319] width 80 height 36
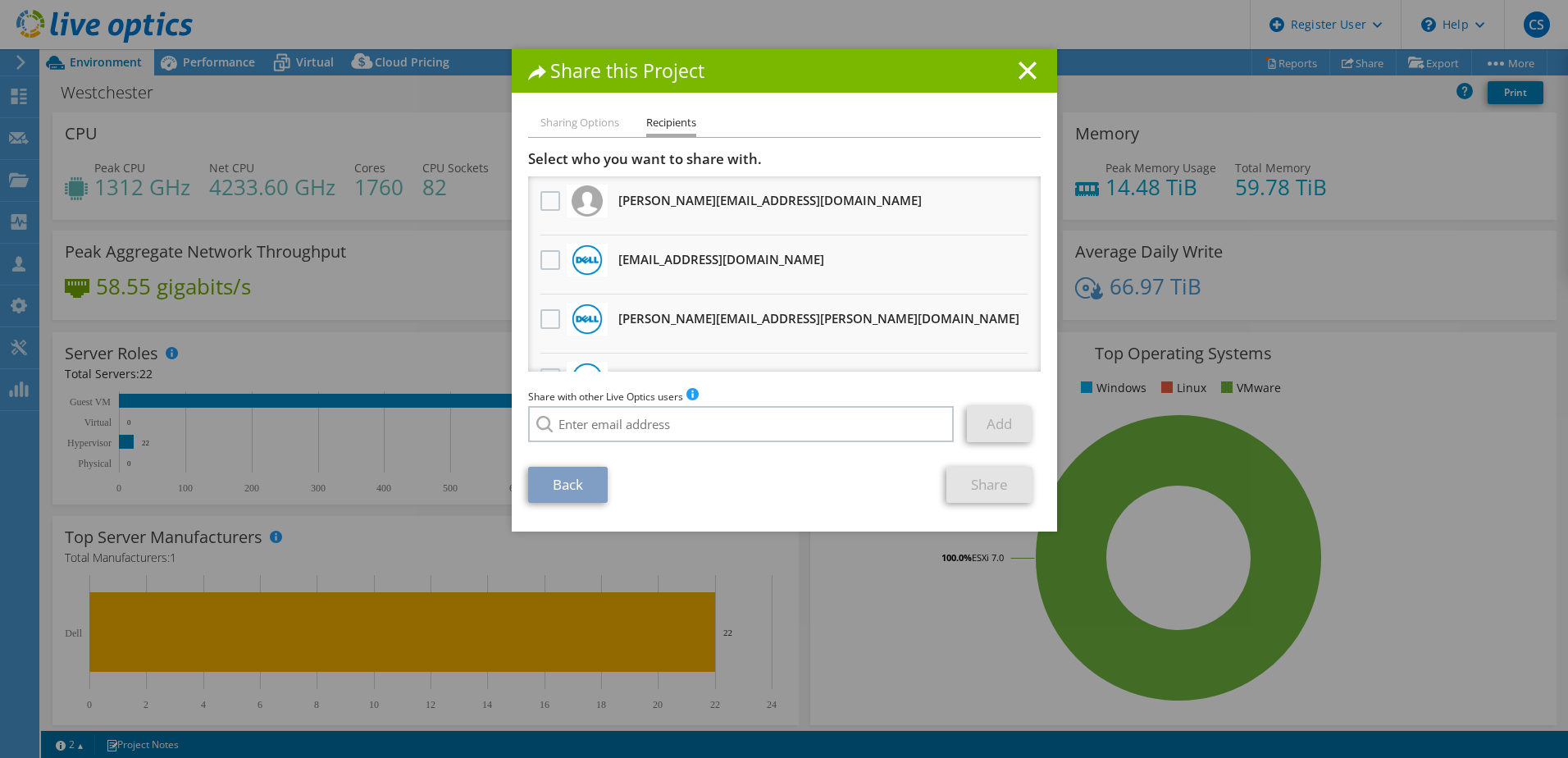
scroll to position [41, 0]
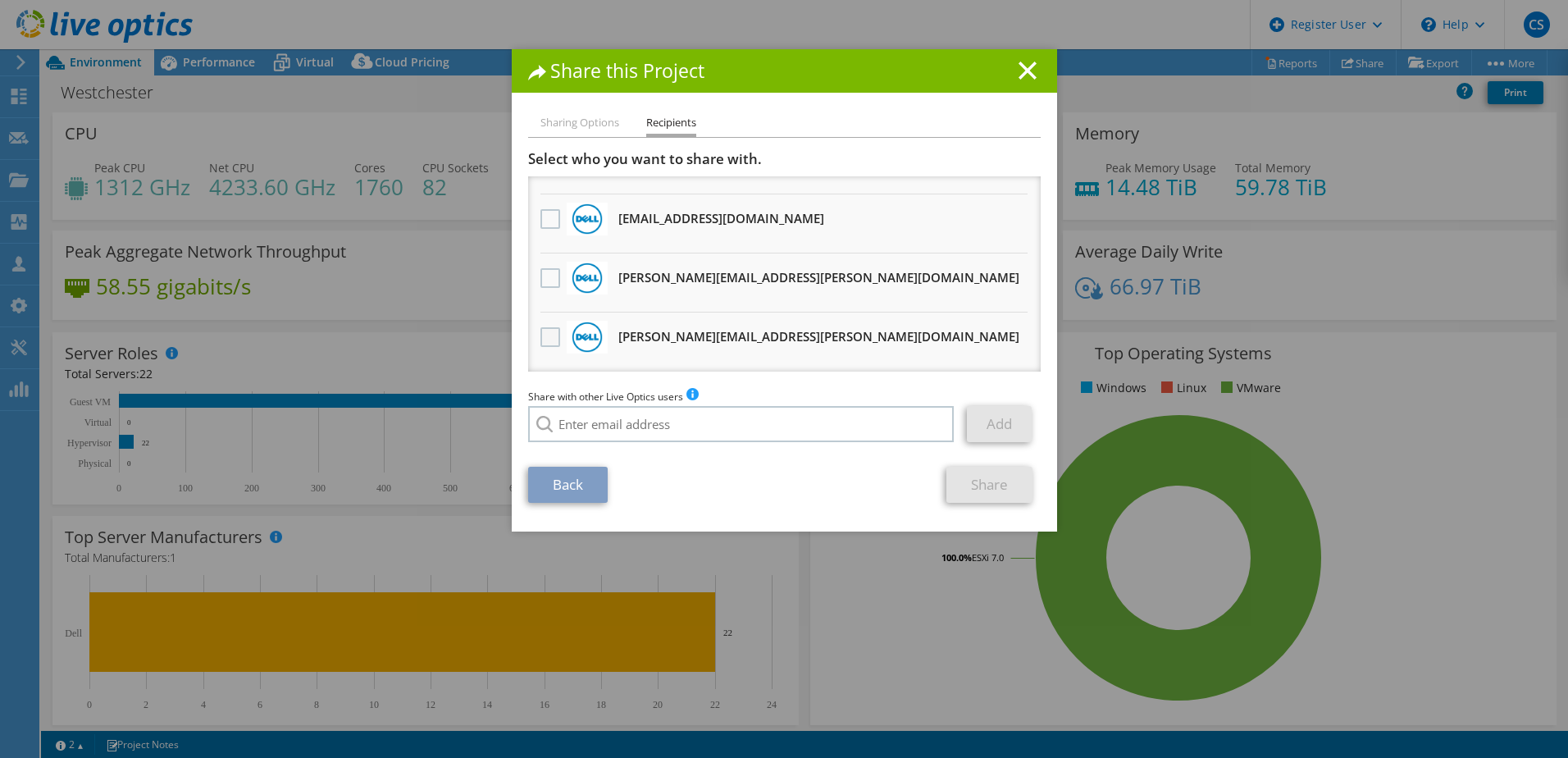
click at [548, 333] on label at bounding box center [552, 337] width 24 height 20
click at [0, 0] on input "checkbox" at bounding box center [0, 0] width 0 height 0
click at [540, 222] on label at bounding box center [552, 220] width 24 height 20
click at [0, 0] on input "checkbox" at bounding box center [0, 0] width 0 height 0
click at [979, 487] on link "Share" at bounding box center [989, 485] width 87 height 36
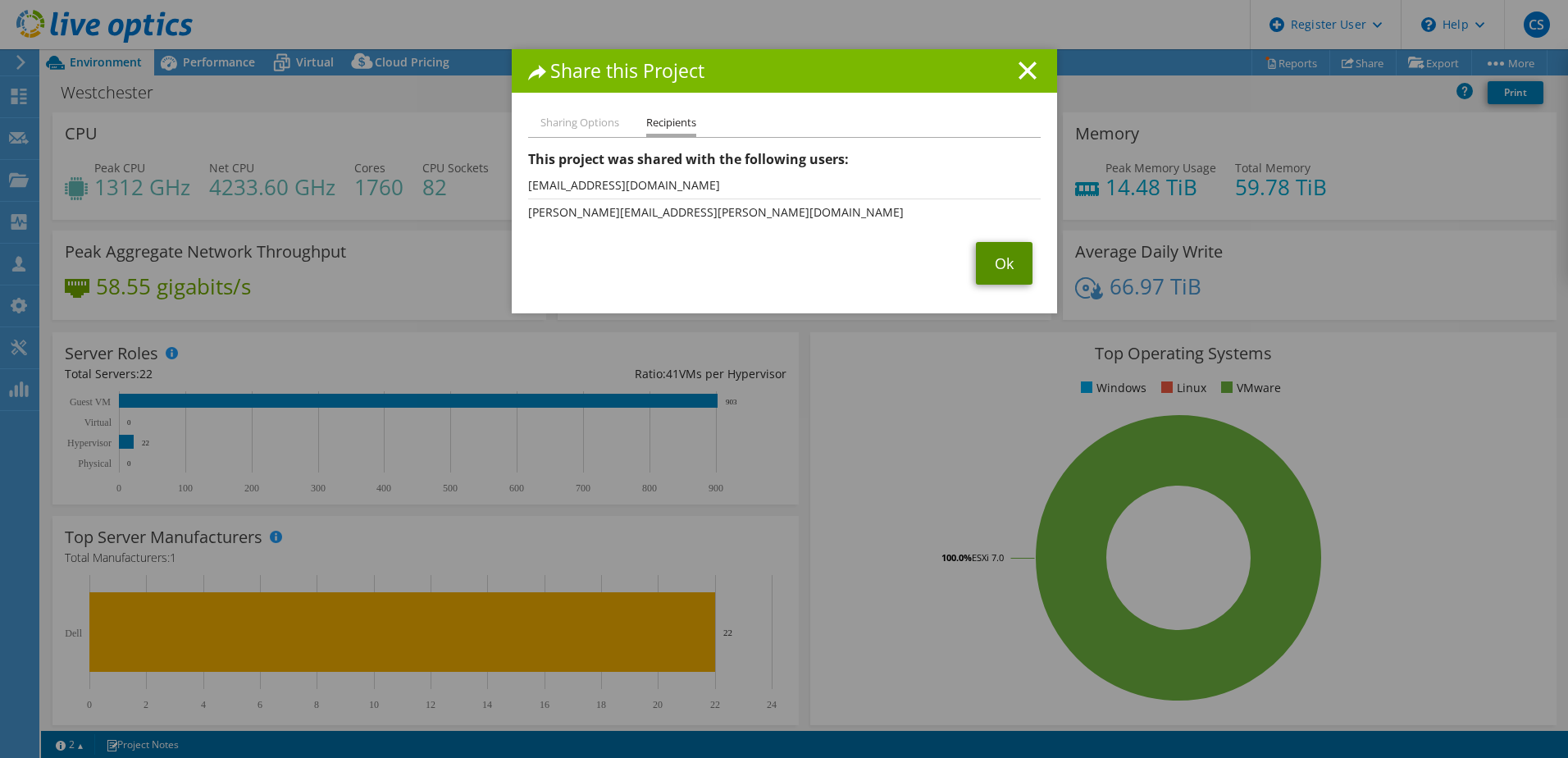
click at [999, 264] on link "Ok" at bounding box center [1004, 263] width 56 height 43
